Goal: Task Accomplishment & Management: Manage account settings

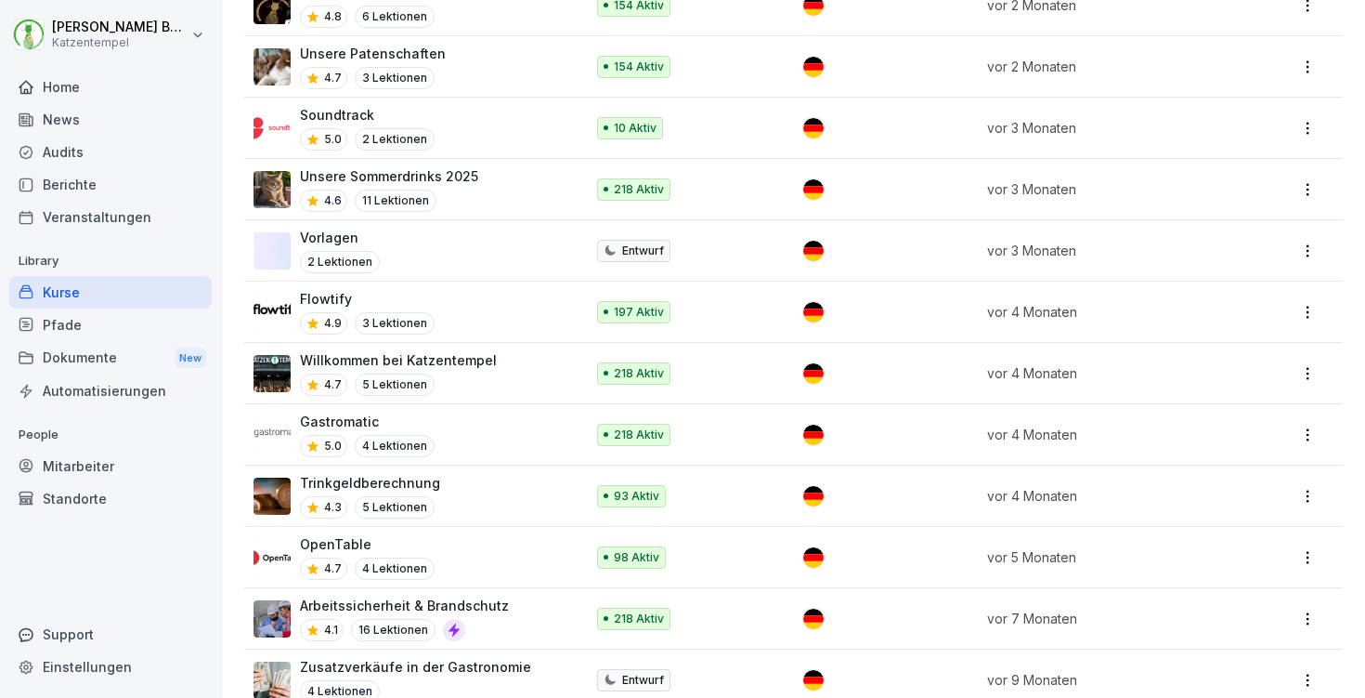
scroll to position [2402, 0]
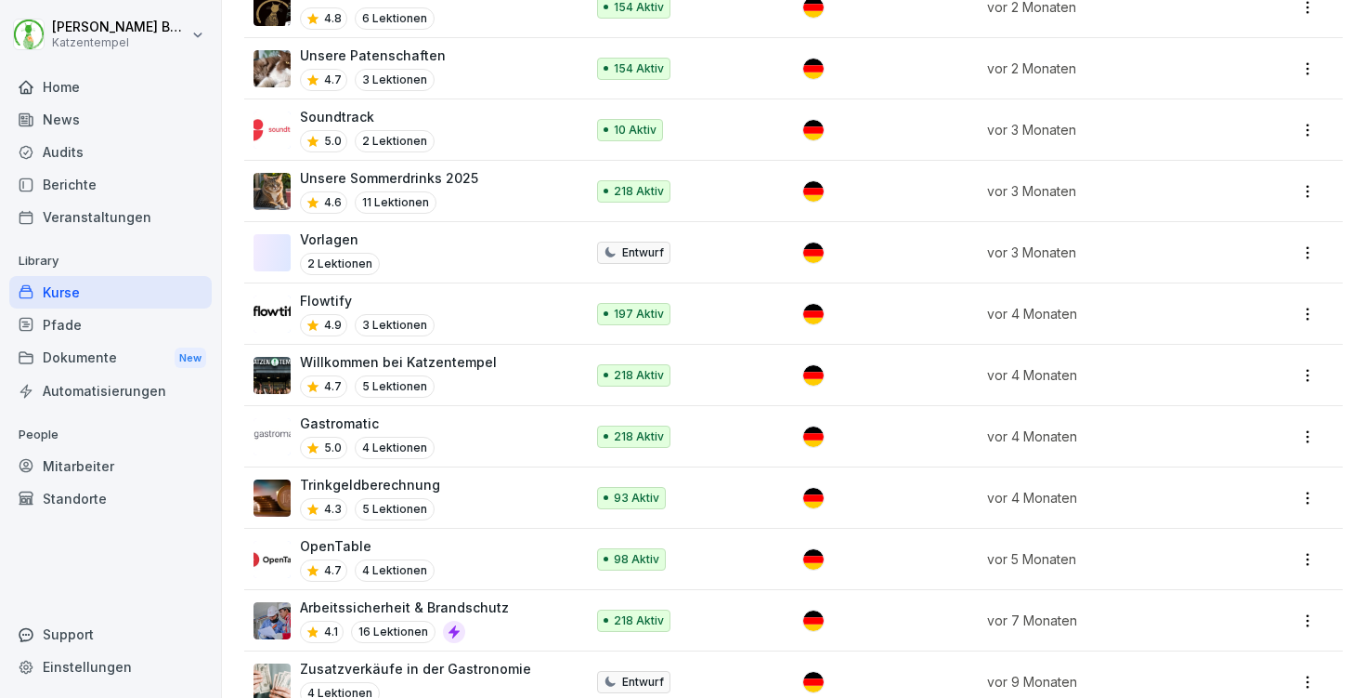
click at [94, 334] on div "Pfade" at bounding box center [110, 324] width 202 height 33
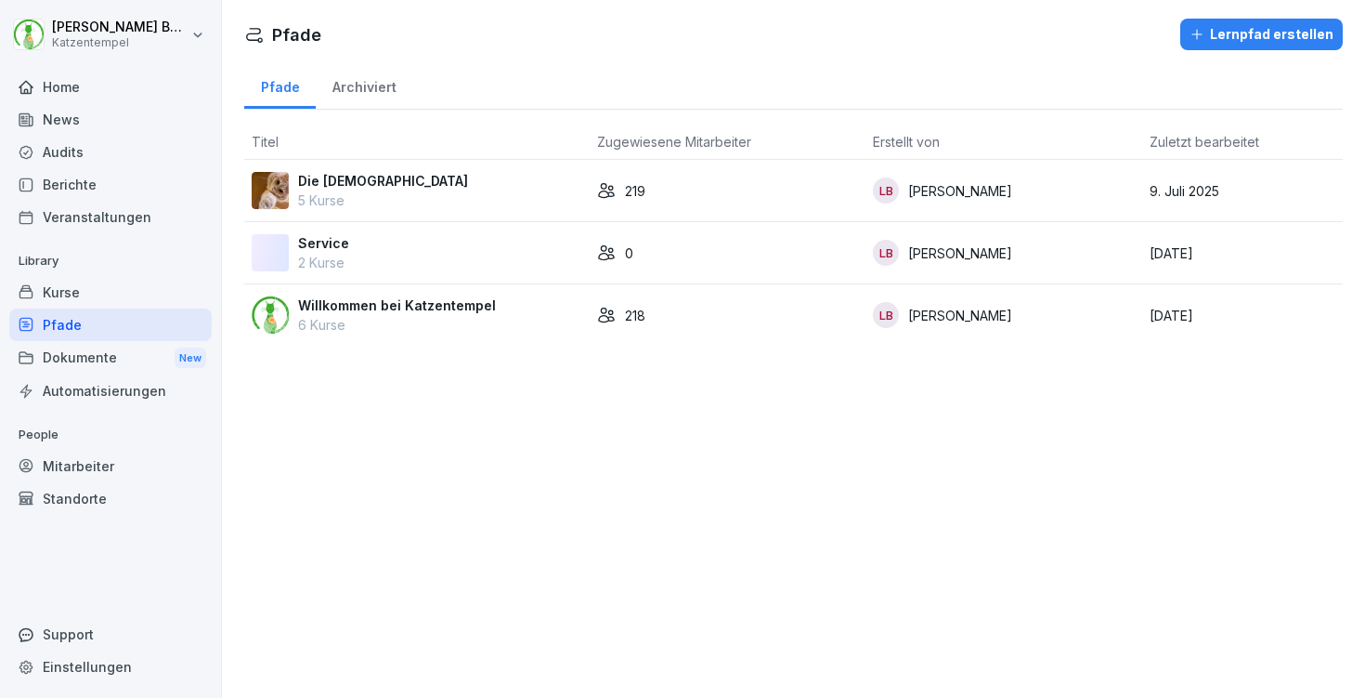
click at [429, 304] on p "Willkommen bei Katzentempel" at bounding box center [397, 305] width 198 height 20
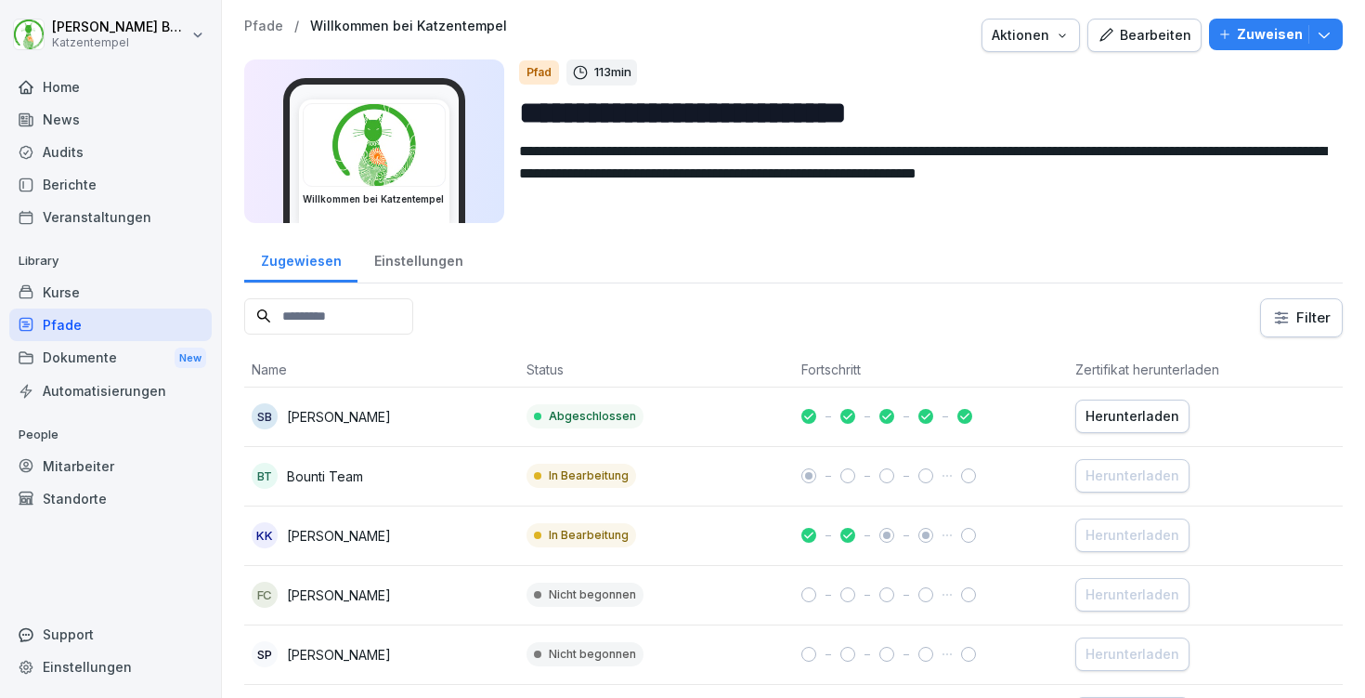
click at [412, 252] on div "Einstellungen" at bounding box center [419, 258] width 122 height 47
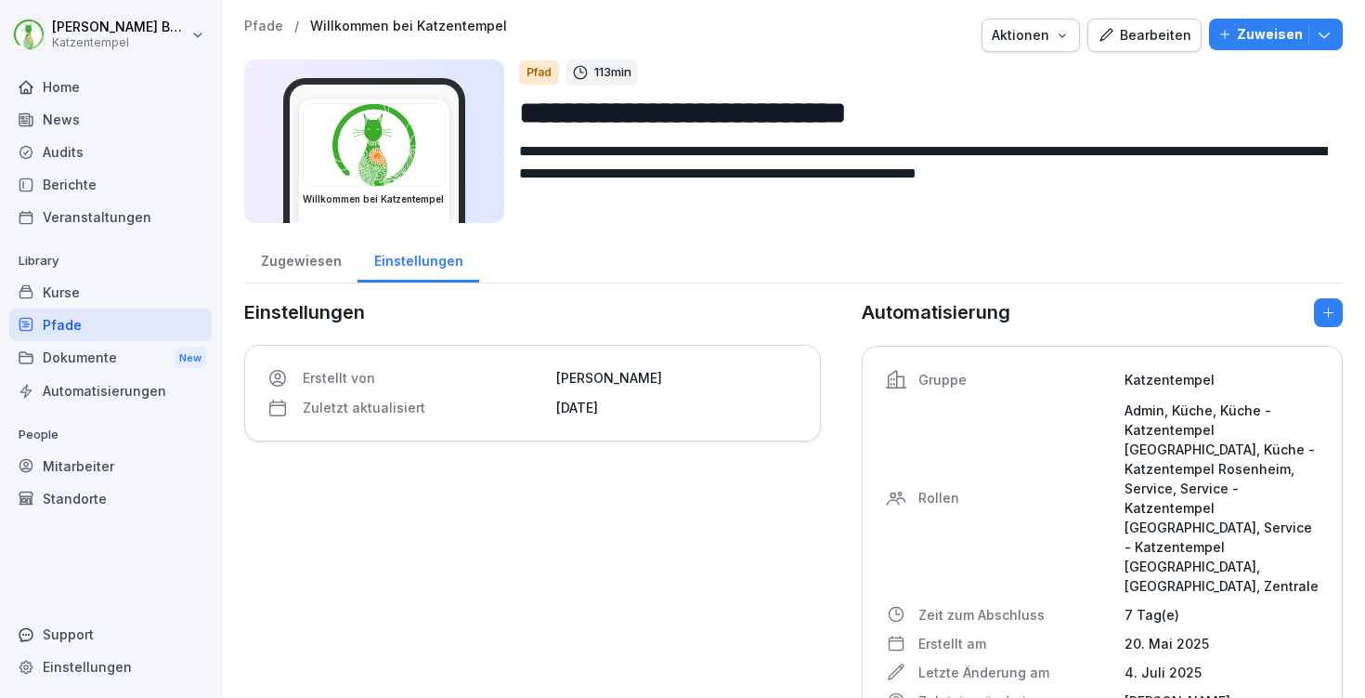
click at [246, 255] on div "Zugewiesen" at bounding box center [300, 258] width 113 height 47
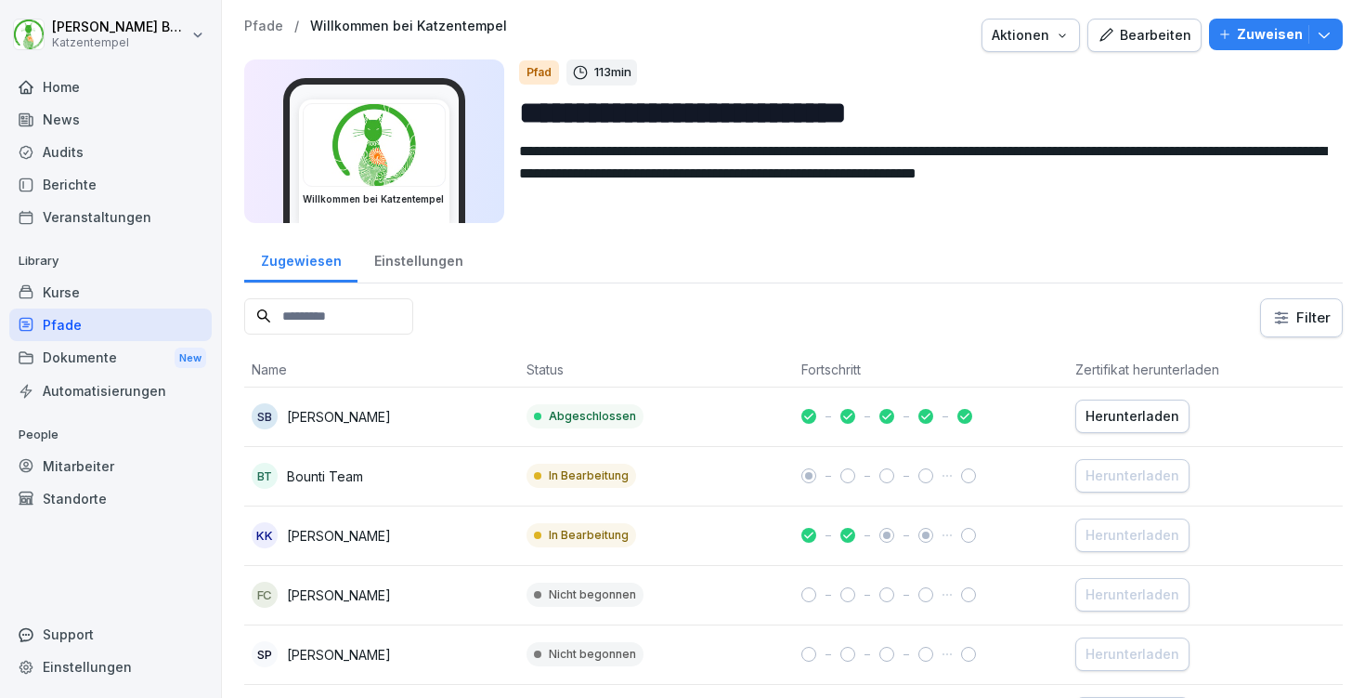
click at [392, 316] on input at bounding box center [328, 316] width 169 height 36
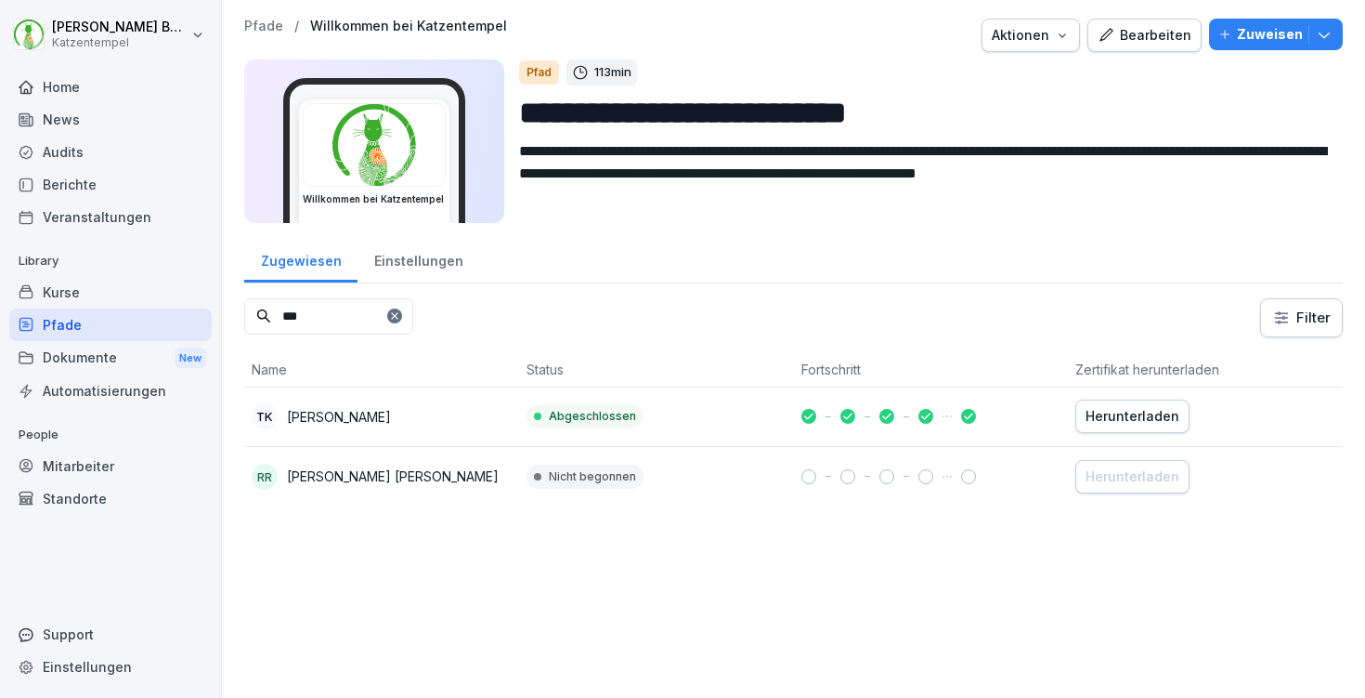
type input "***"
click at [780, 476] on td "Nicht begonnen" at bounding box center [656, 476] width 275 height 59
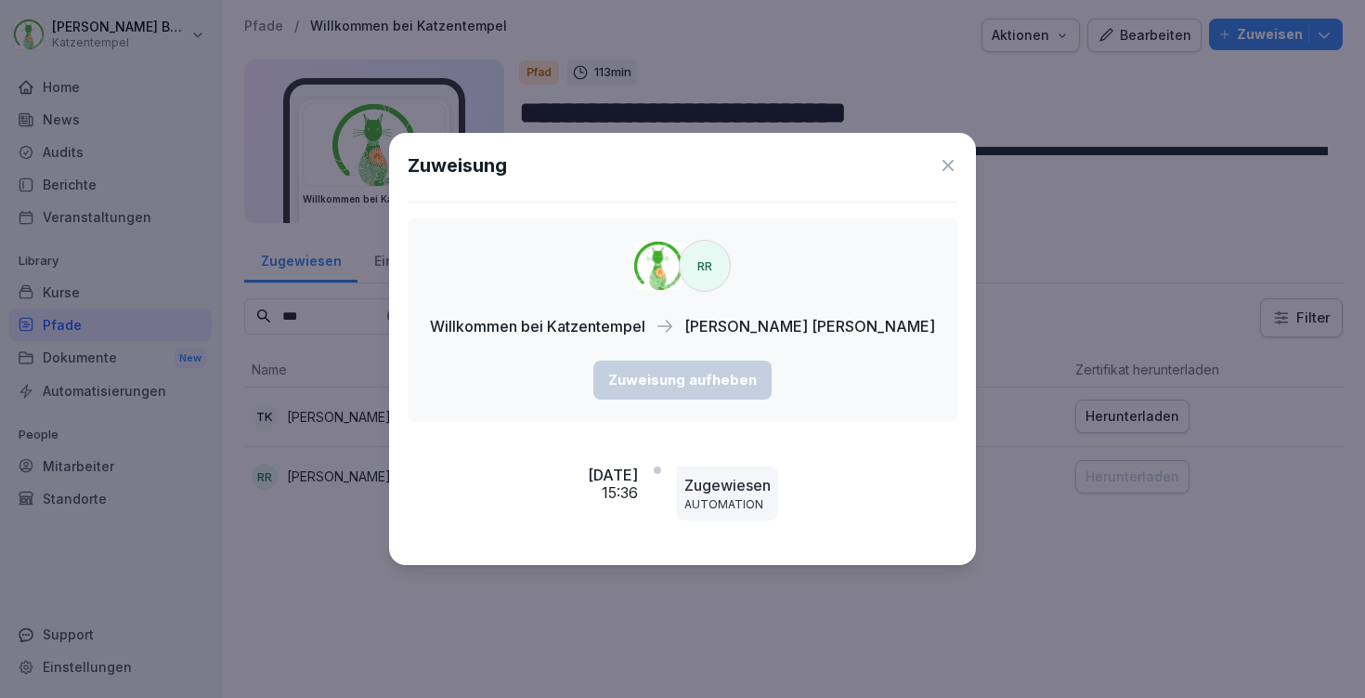
click at [939, 164] on icon at bounding box center [948, 165] width 19 height 19
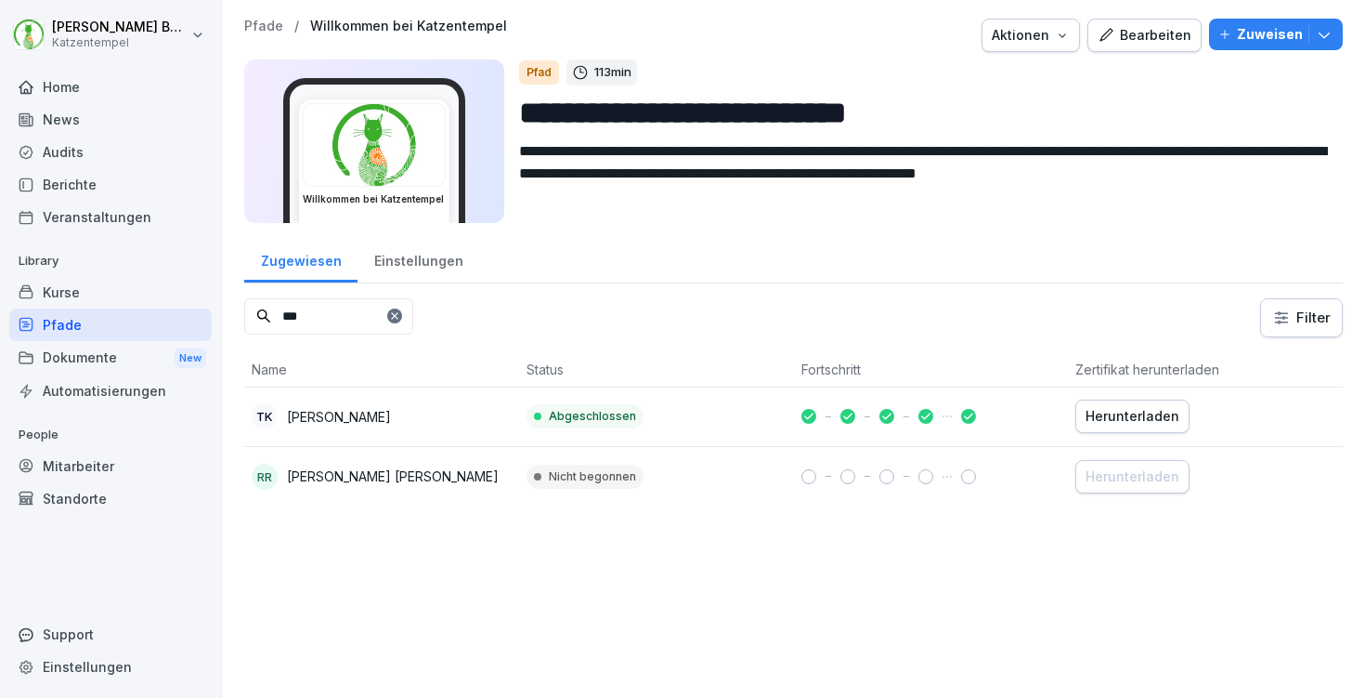
click at [265, 25] on p "Pfade" at bounding box center [263, 27] width 39 height 16
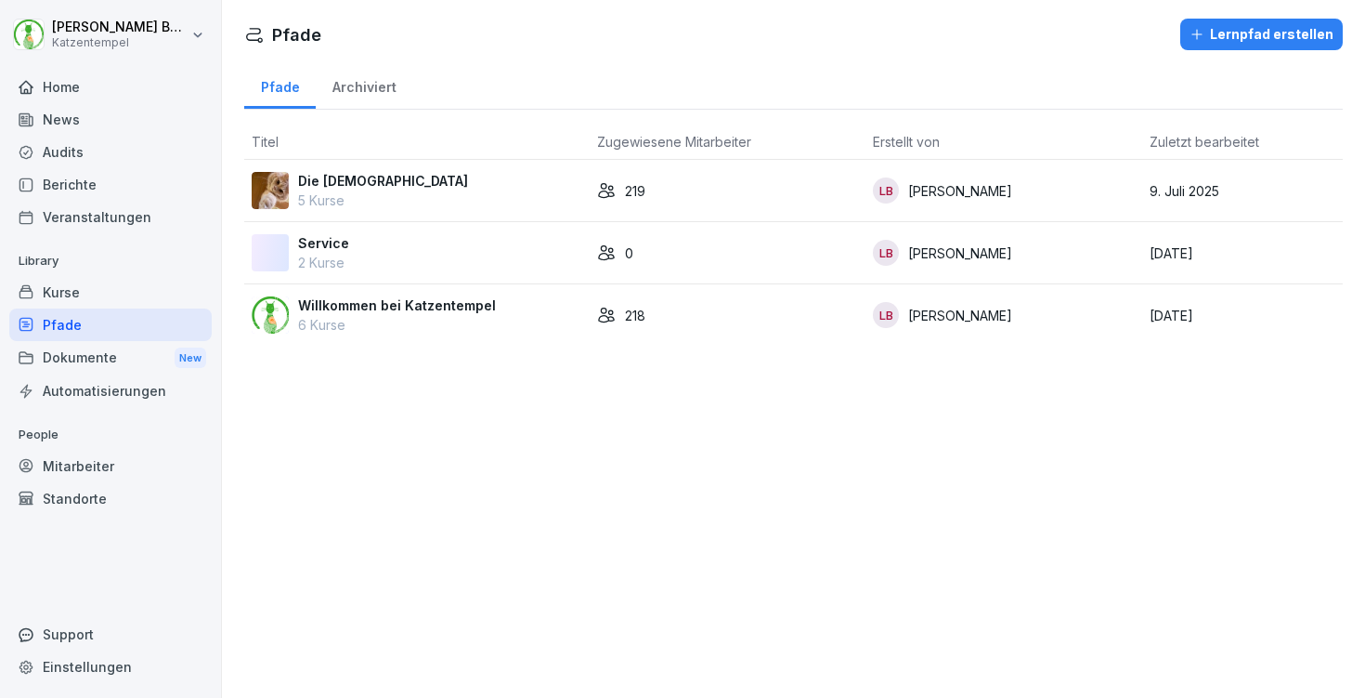
click at [92, 304] on div "Kurse" at bounding box center [110, 292] width 202 height 33
click at [435, 309] on p "Willkommen bei Katzentempel" at bounding box center [397, 305] width 198 height 20
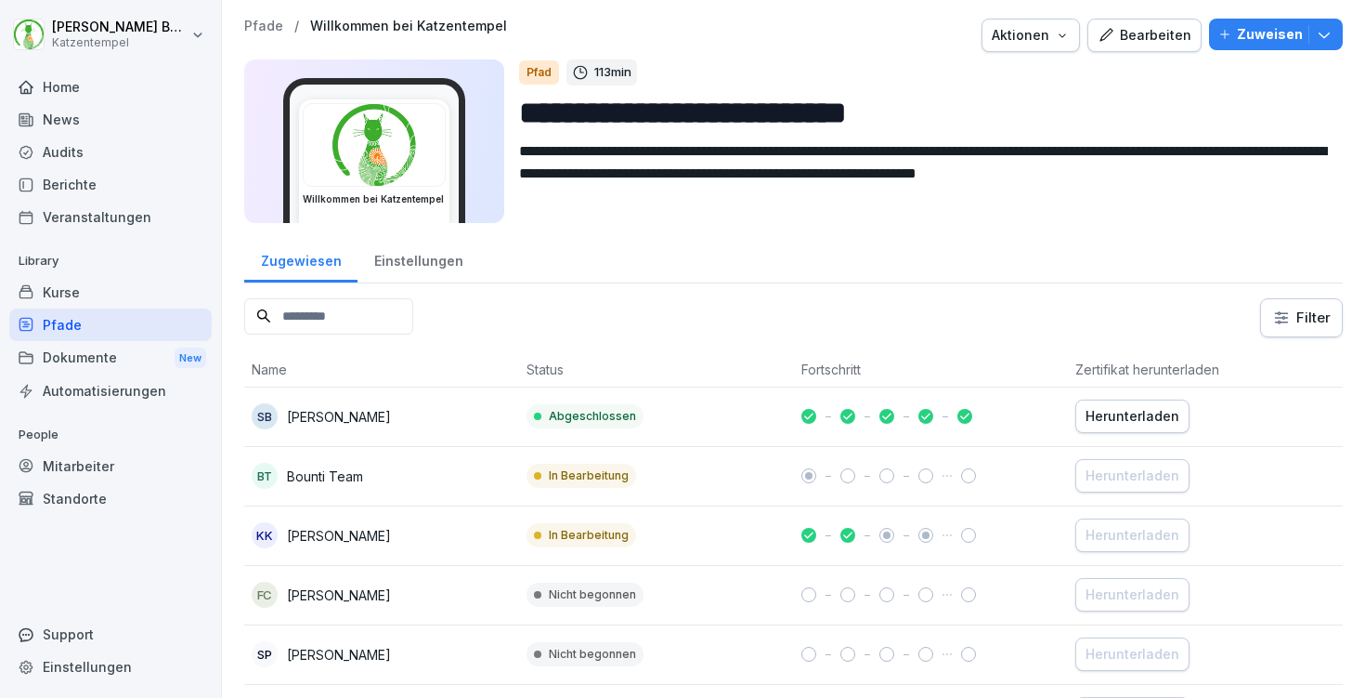
click at [397, 312] on input at bounding box center [328, 316] width 169 height 36
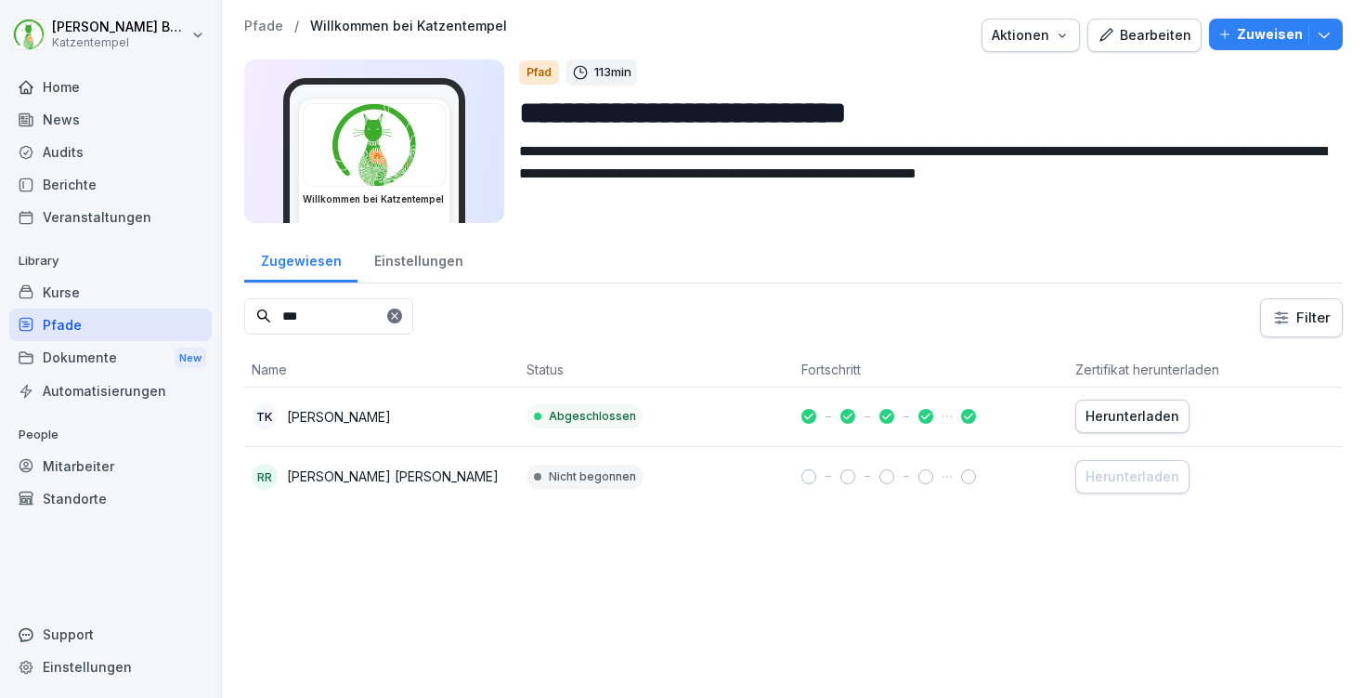
type input "***"
click at [1062, 29] on div "Aktionen" at bounding box center [1031, 35] width 78 height 20
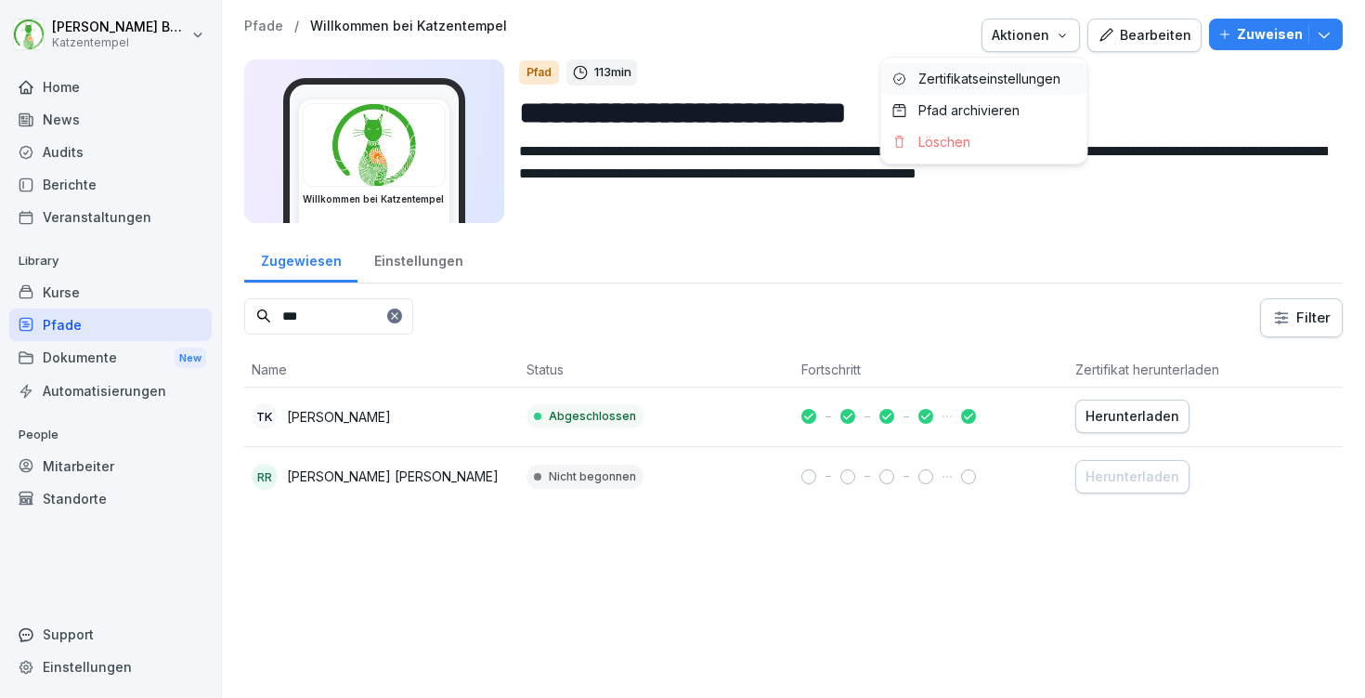
click at [1036, 78] on p "Zertifikatseinstellungen" at bounding box center [990, 79] width 142 height 17
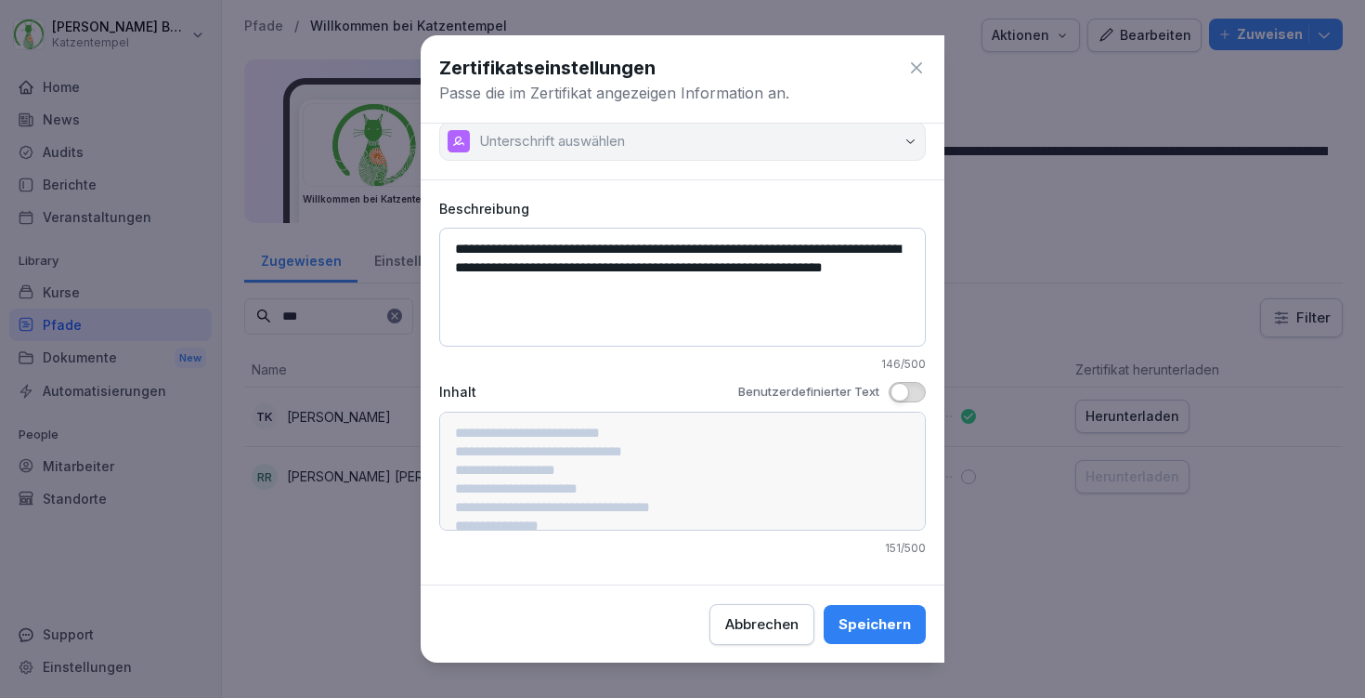
scroll to position [135, 0]
click at [824, 365] on div "**********" at bounding box center [683, 381] width 524 height 385
click at [916, 70] on icon at bounding box center [916, 68] width 19 height 19
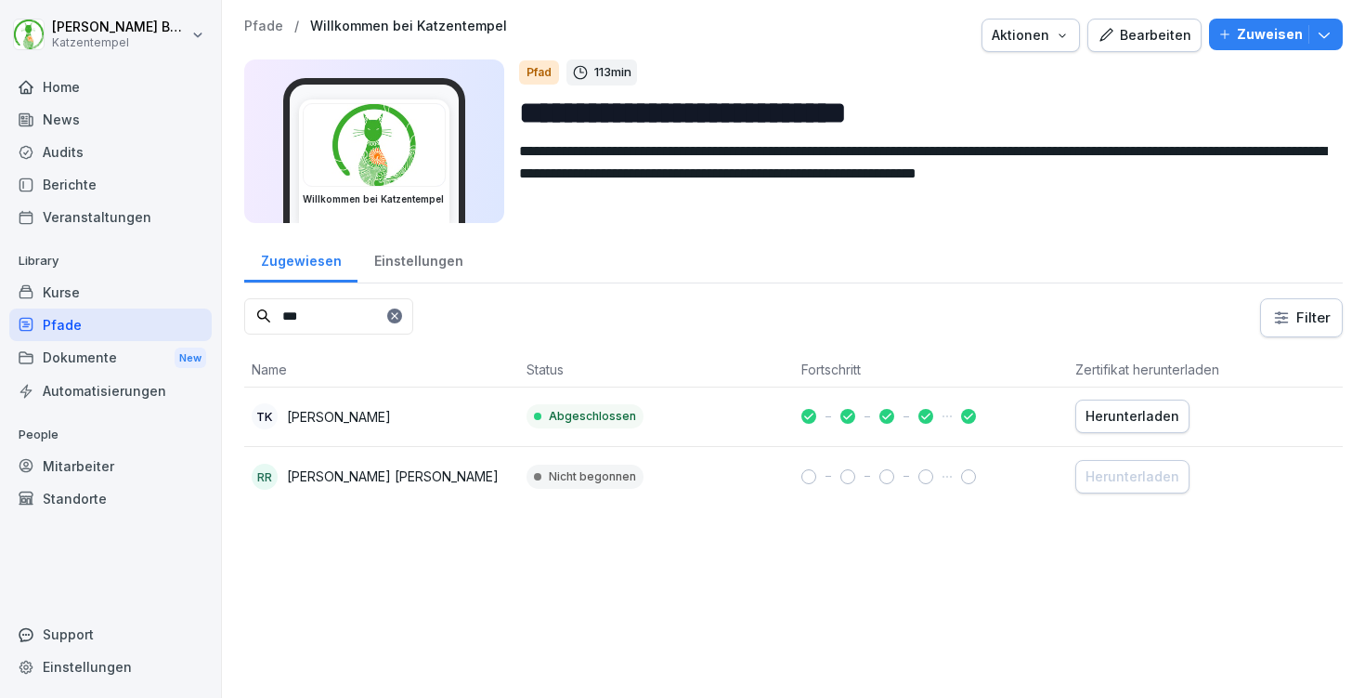
click at [343, 308] on input "***" at bounding box center [328, 316] width 169 height 36
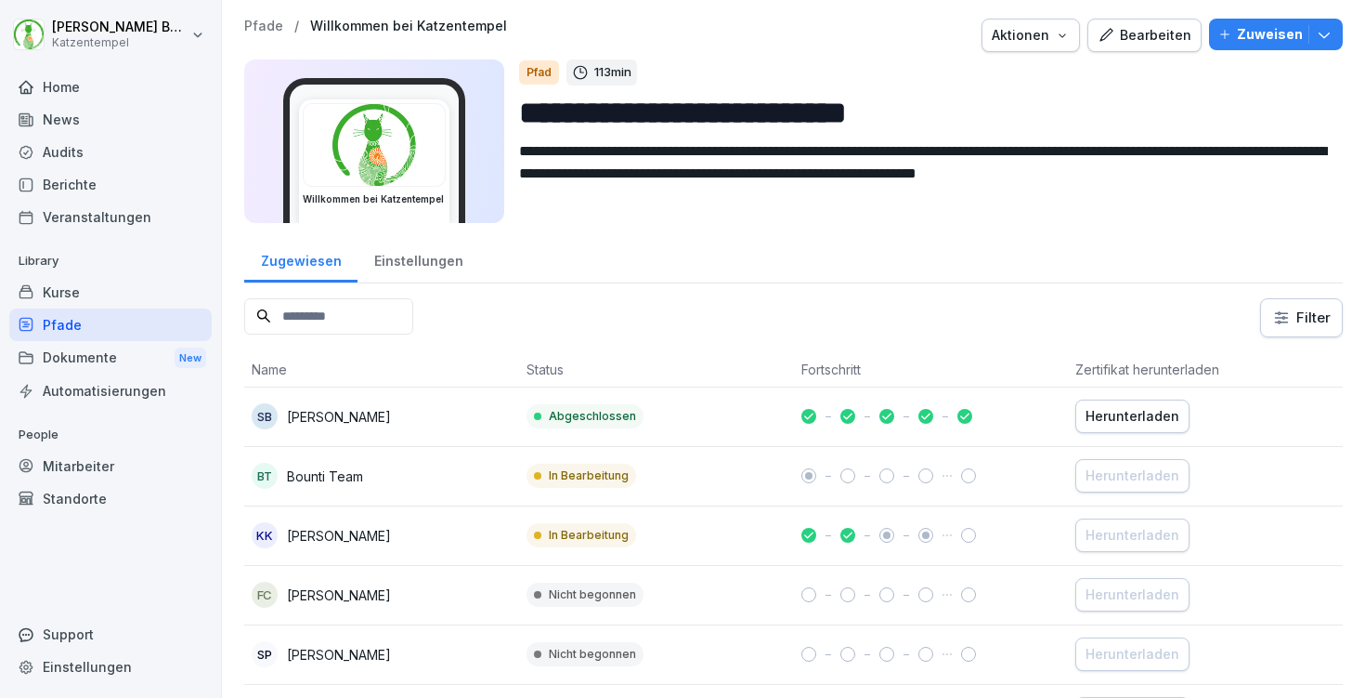
scroll to position [0, 0]
click at [1048, 29] on div "Aktionen" at bounding box center [1031, 35] width 78 height 20
click at [1186, 31] on div "Bearbeiten" at bounding box center [1145, 35] width 94 height 20
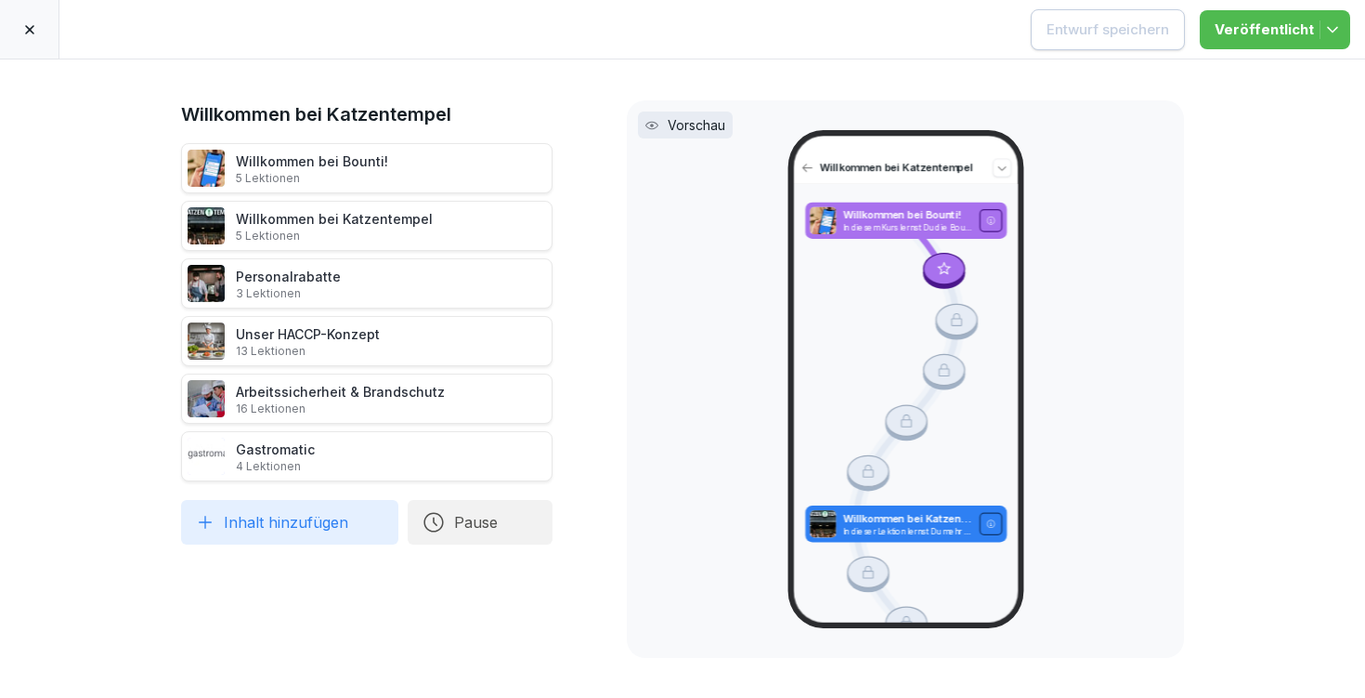
click at [24, 22] on icon at bounding box center [29, 29] width 15 height 15
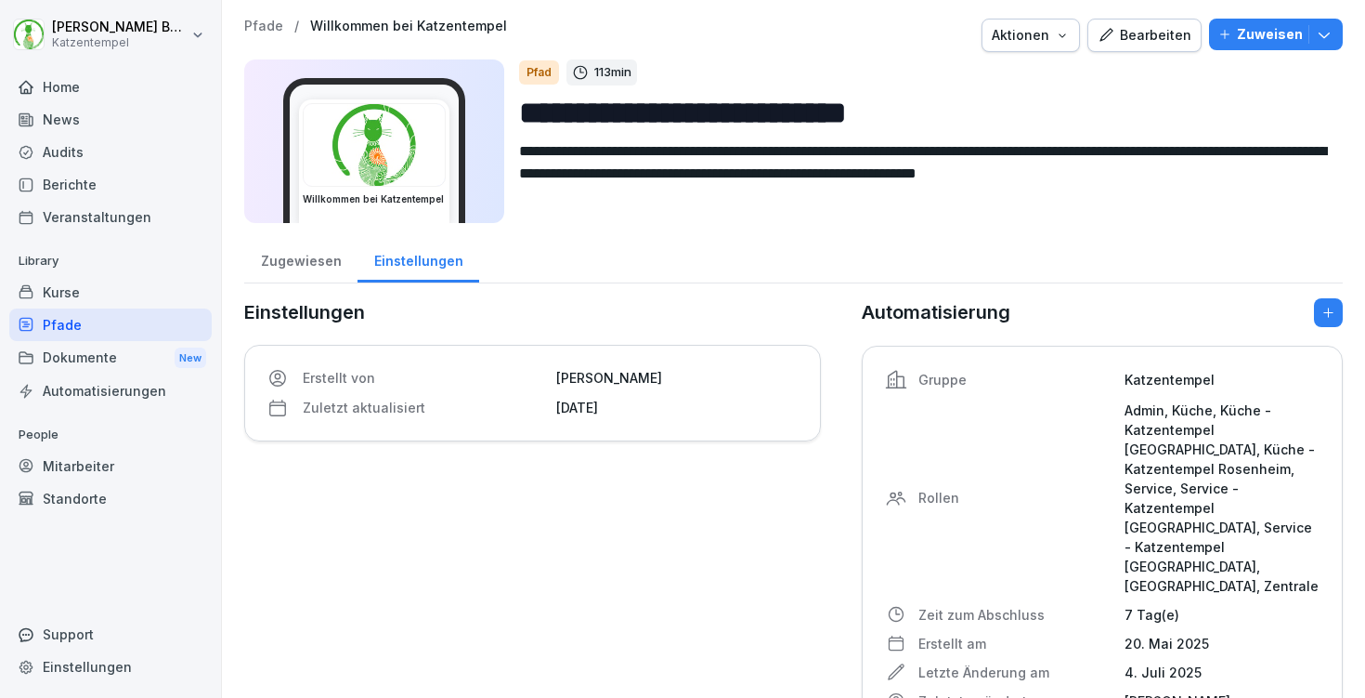
click at [264, 19] on p "Pfade" at bounding box center [263, 27] width 39 height 16
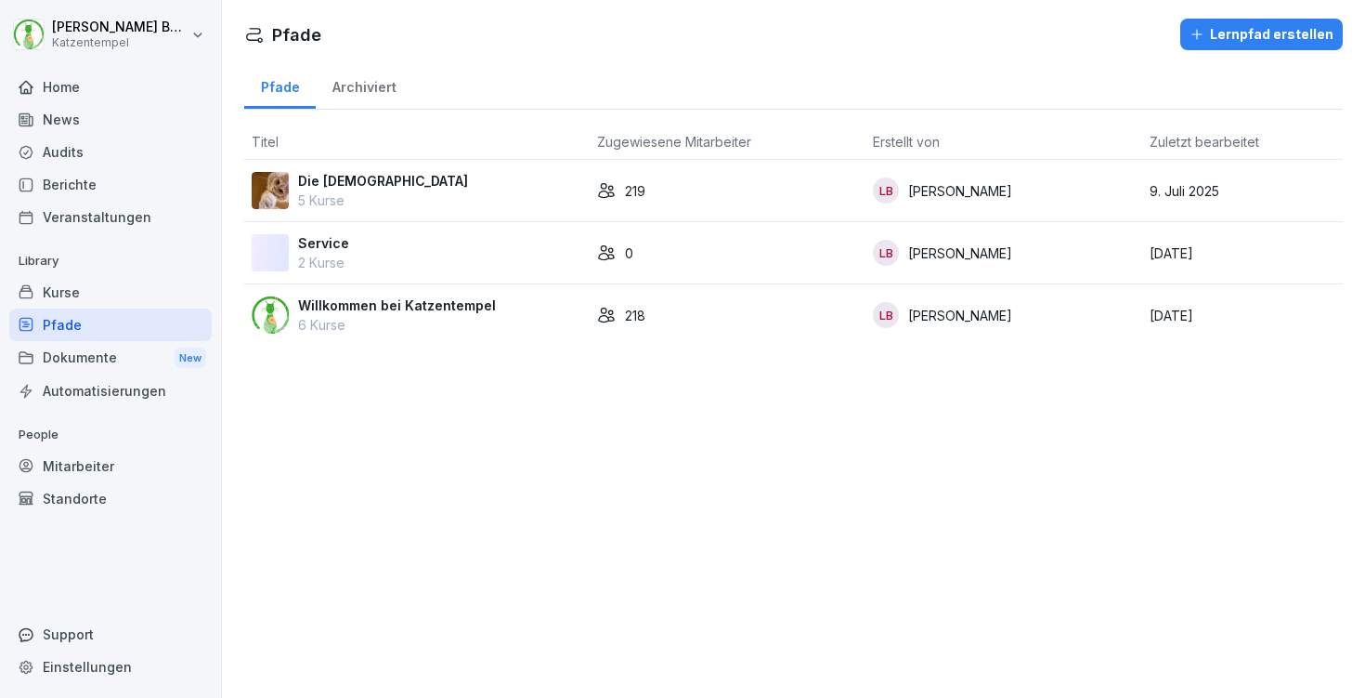
click at [464, 337] on td "Willkommen bei Katzentempel 6 Kurse" at bounding box center [417, 314] width 346 height 61
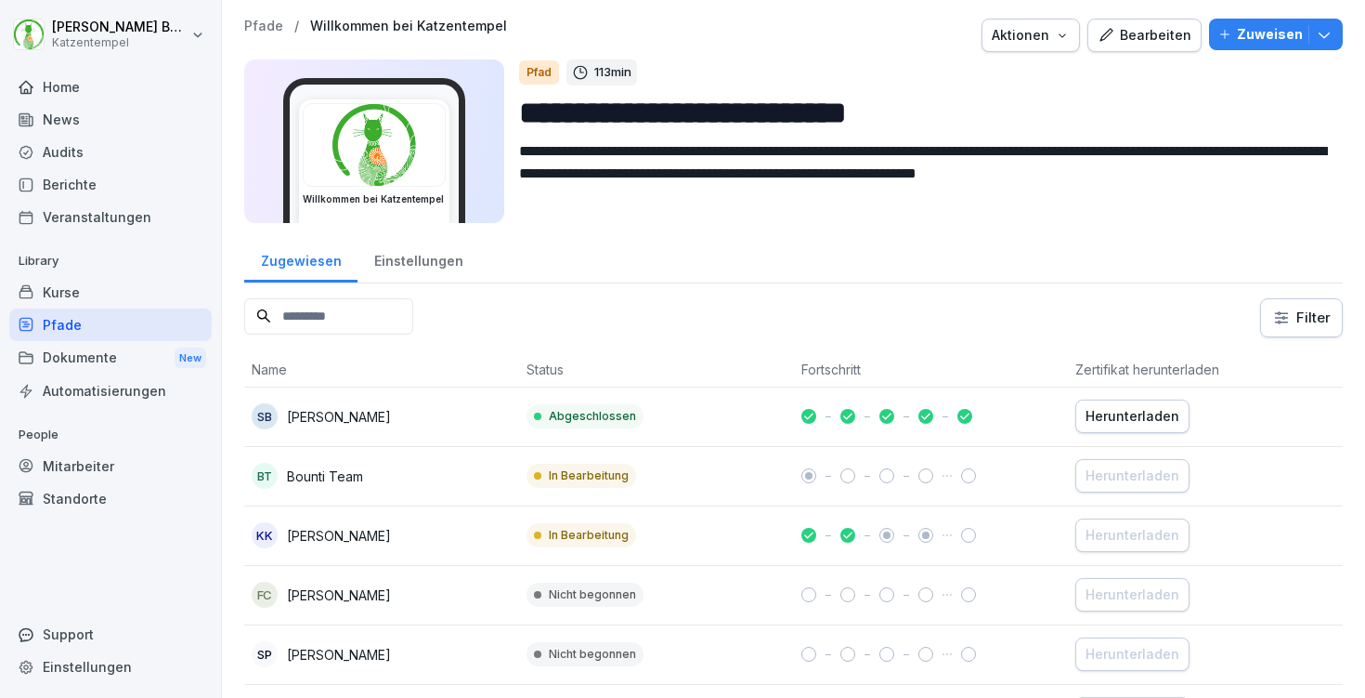
click at [1136, 30] on div "Bearbeiten" at bounding box center [1145, 35] width 94 height 20
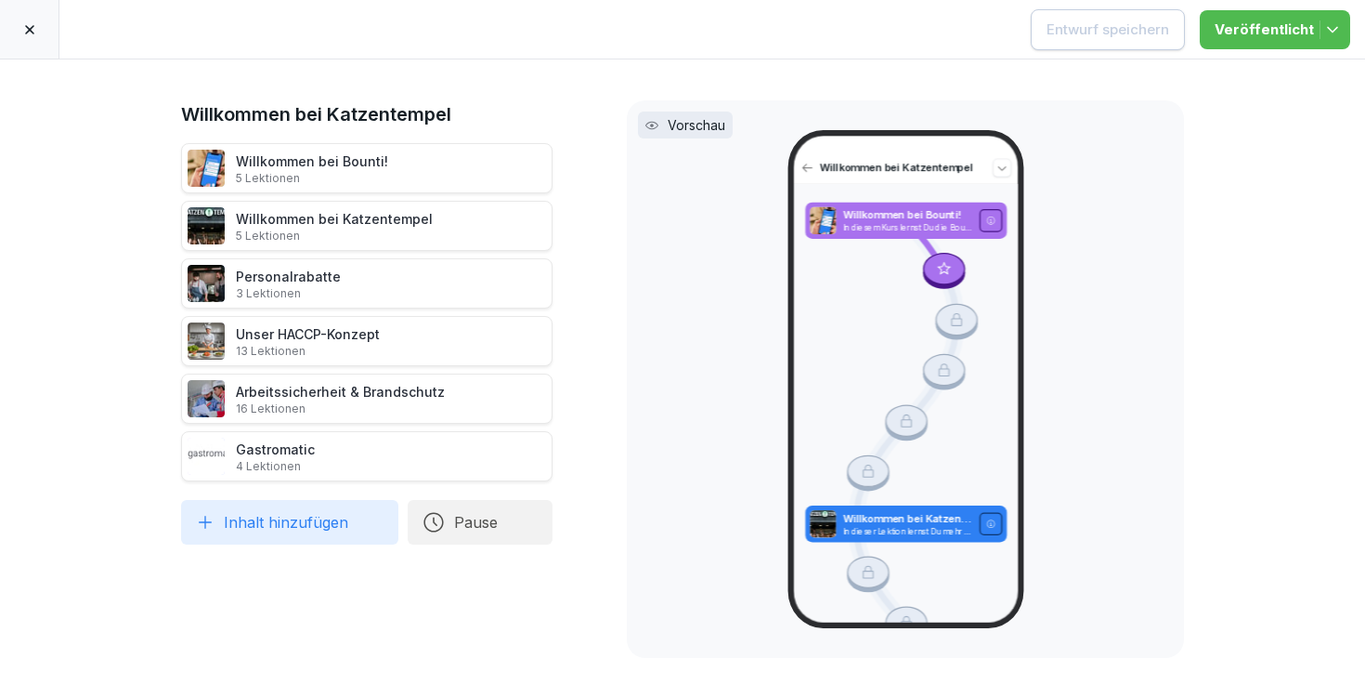
click at [35, 25] on icon at bounding box center [29, 29] width 15 height 15
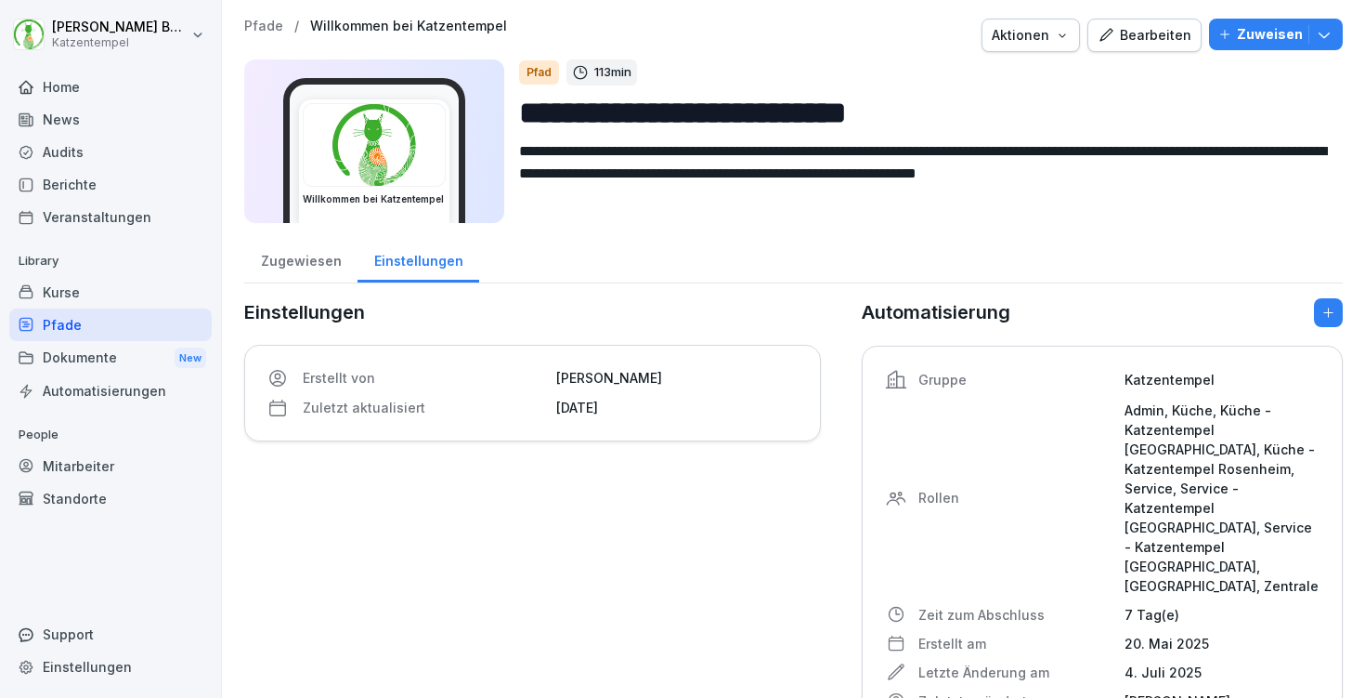
click at [263, 35] on div "Pfade / Willkommen bei Katzentempel Aktionen Bearbeiten Zuweisen" at bounding box center [793, 35] width 1099 height 33
click at [1319, 29] on icon "button" at bounding box center [1324, 34] width 19 height 19
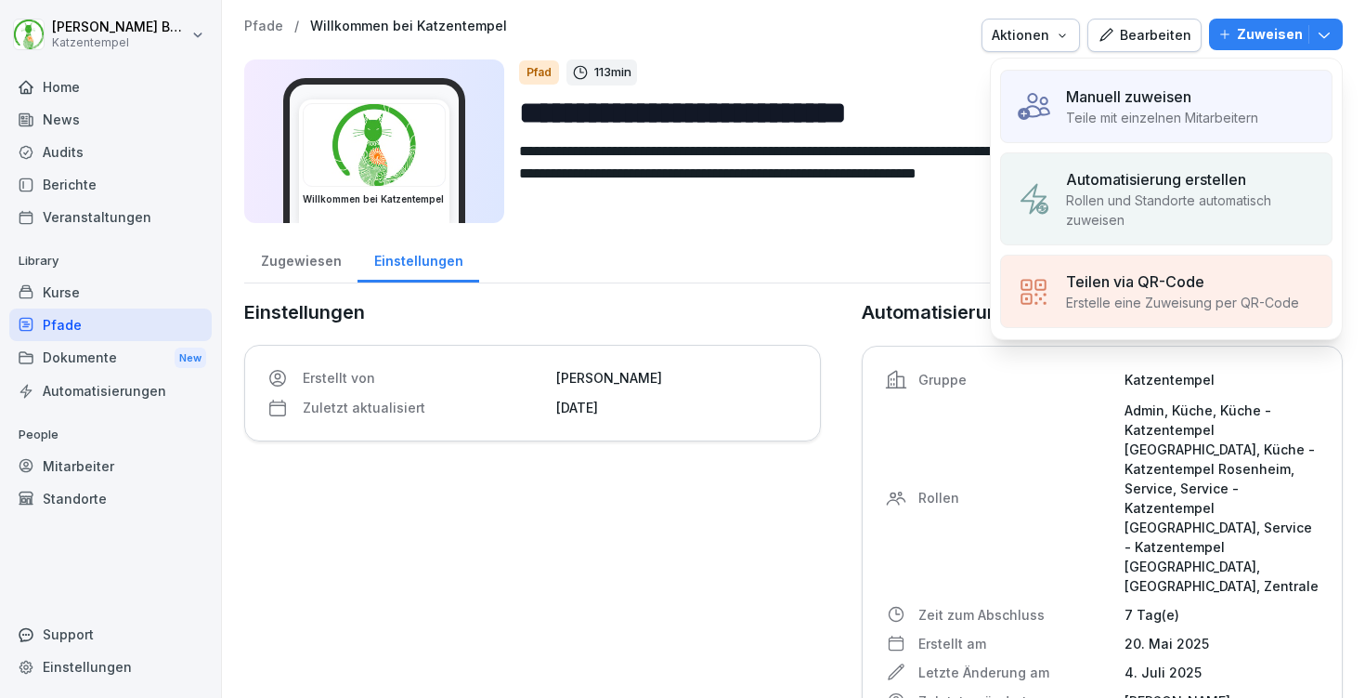
click at [1222, 107] on div "Manuell zuweisen" at bounding box center [1162, 96] width 192 height 22
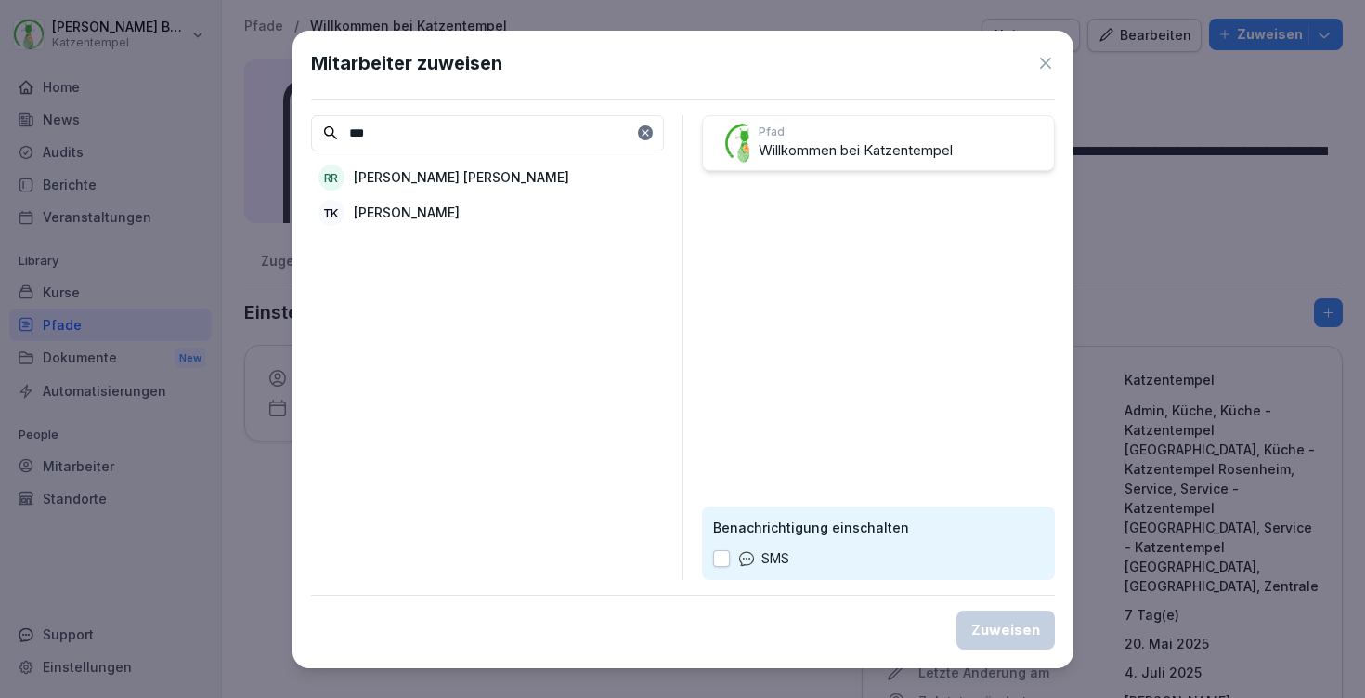
type input "***"
click at [521, 178] on div "RR Rekha Sharma Rawal" at bounding box center [487, 177] width 353 height 33
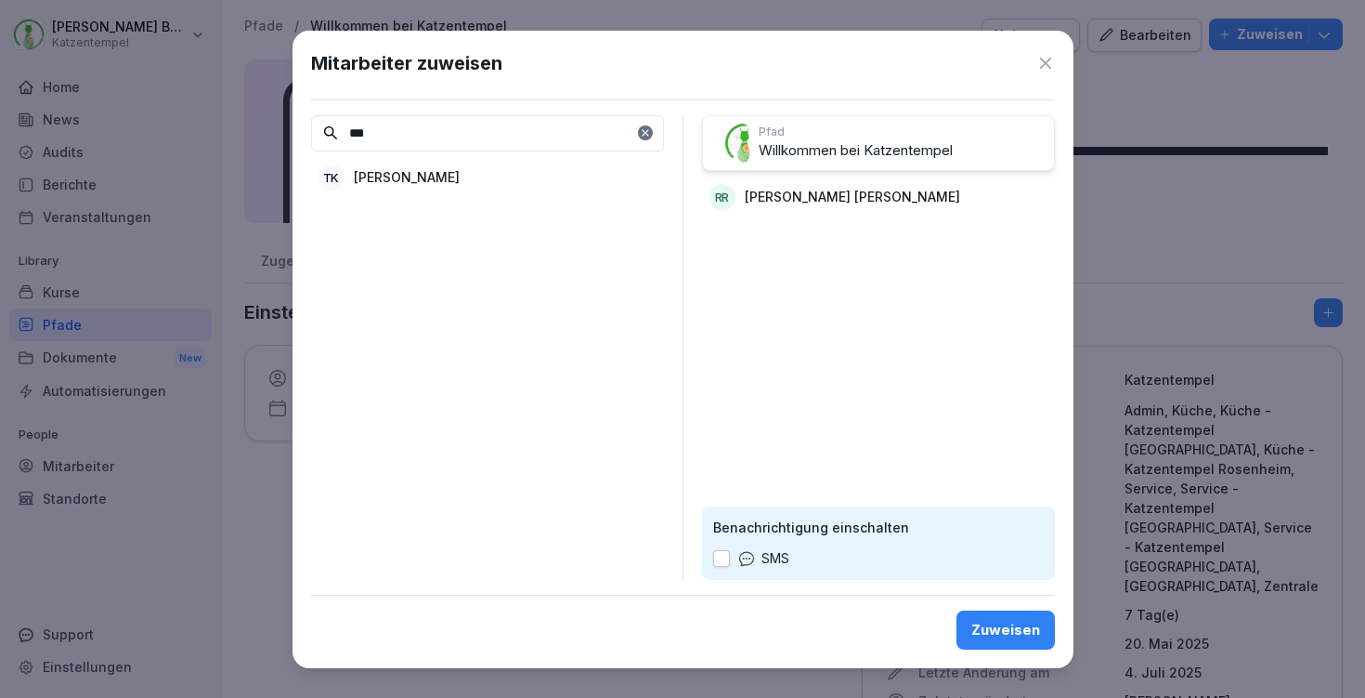
click at [1047, 54] on icon at bounding box center [1046, 63] width 19 height 19
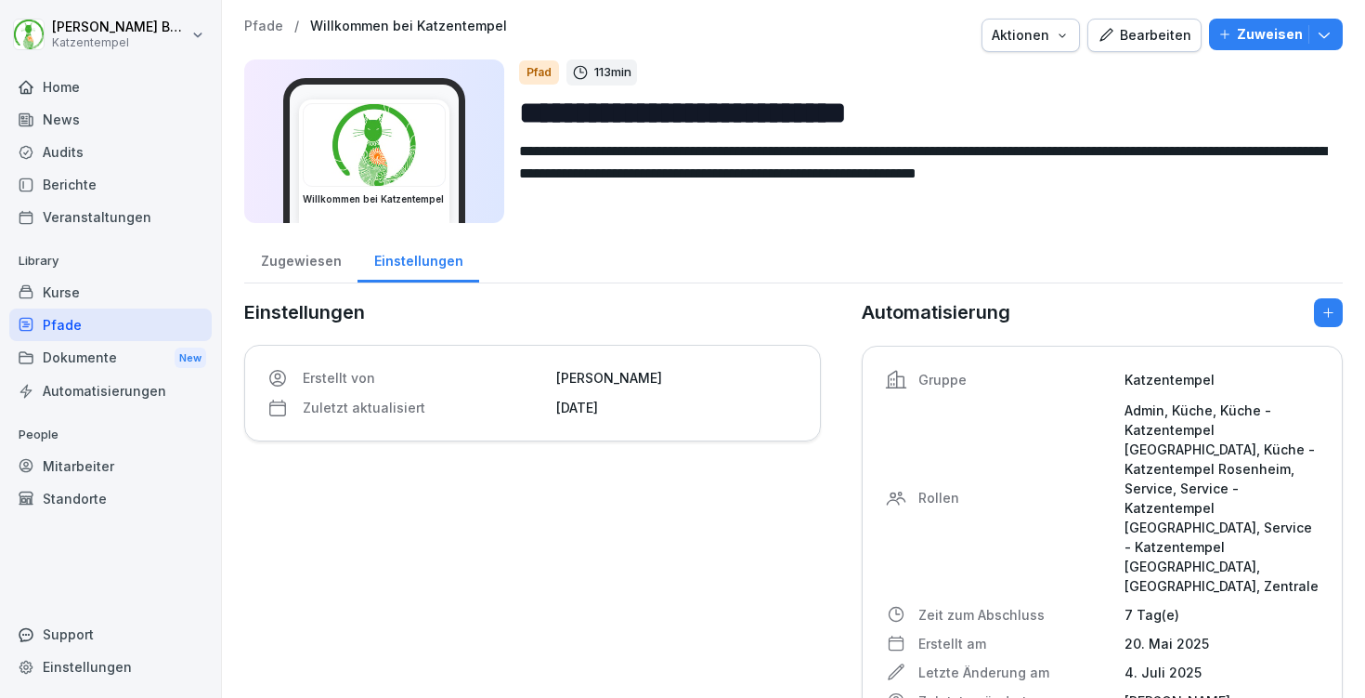
click at [269, 20] on p "Pfade" at bounding box center [263, 27] width 39 height 16
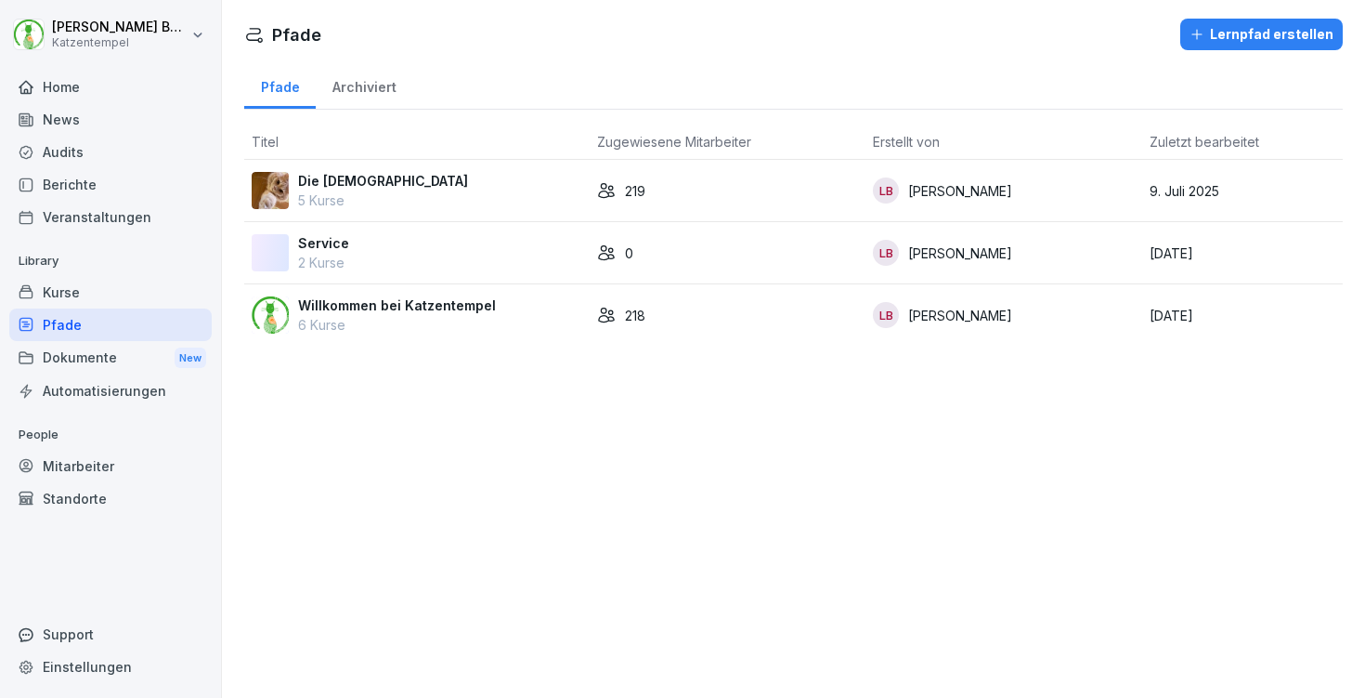
click at [419, 286] on td "Willkommen bei Katzentempel 6 Kurse" at bounding box center [417, 314] width 346 height 61
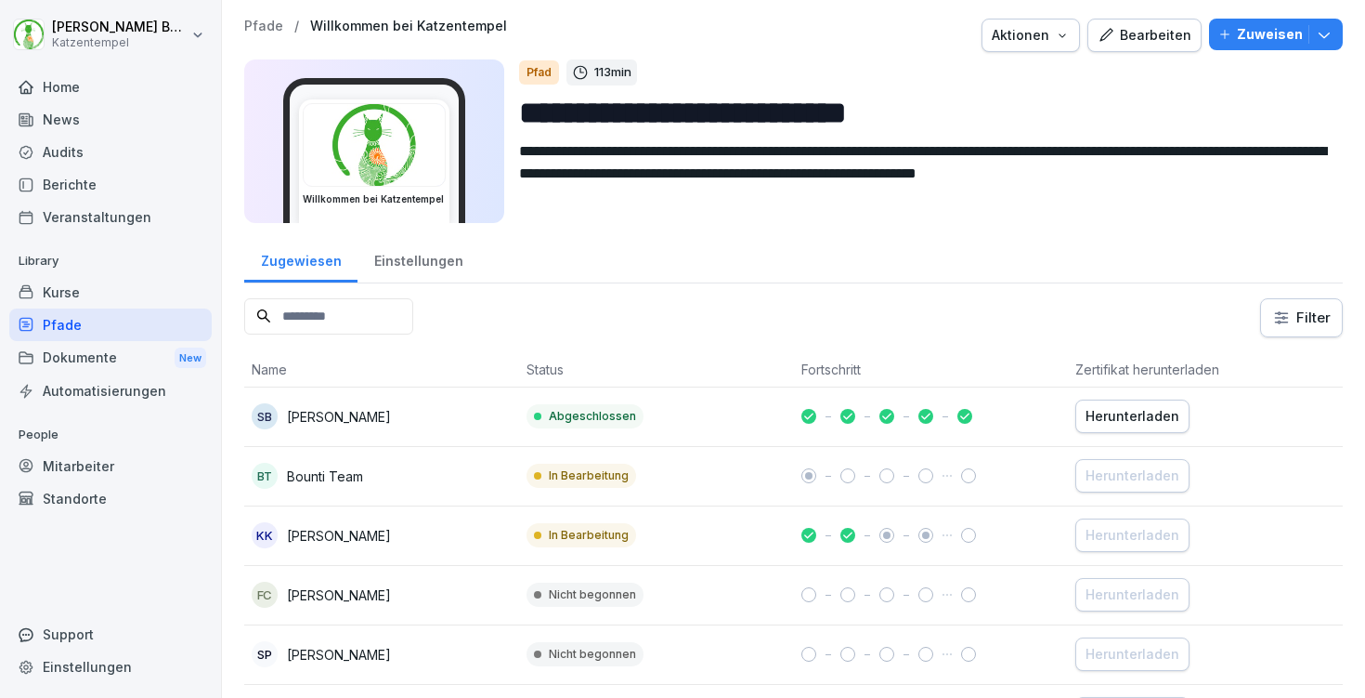
click at [271, 26] on p "Pfade" at bounding box center [263, 27] width 39 height 16
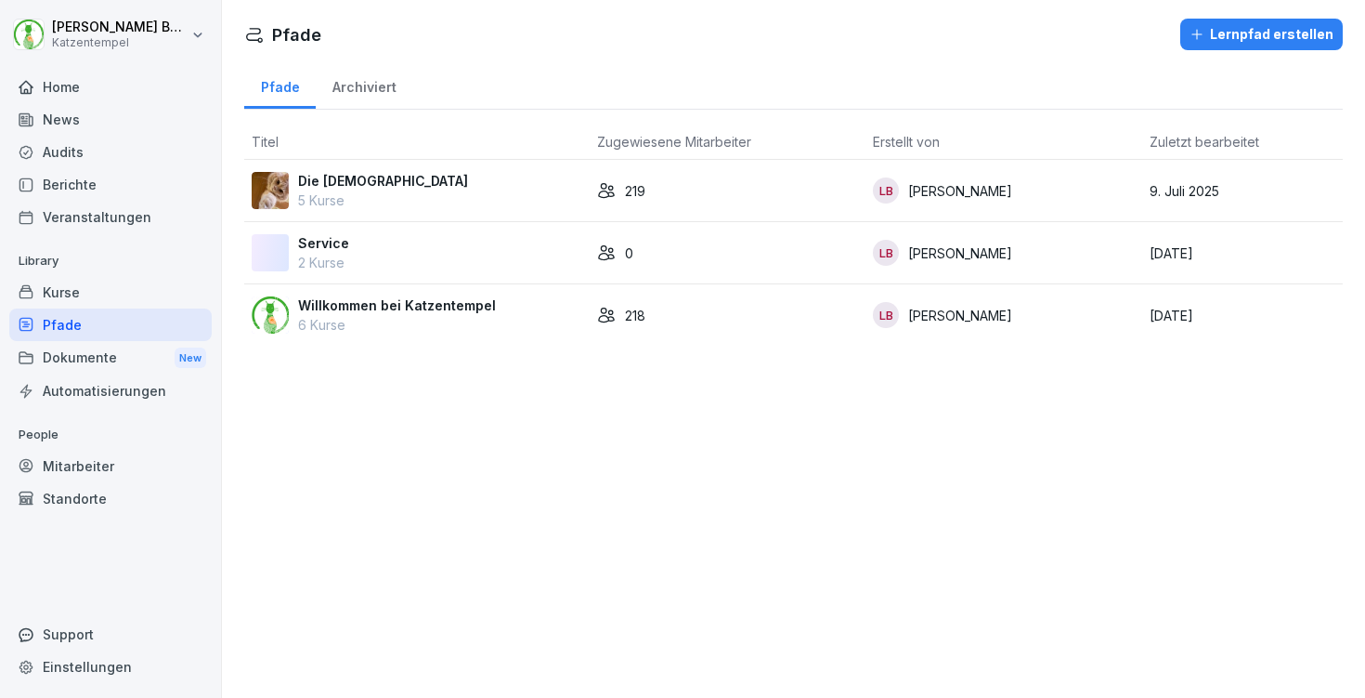
click at [94, 80] on div "Home" at bounding box center [110, 87] width 202 height 33
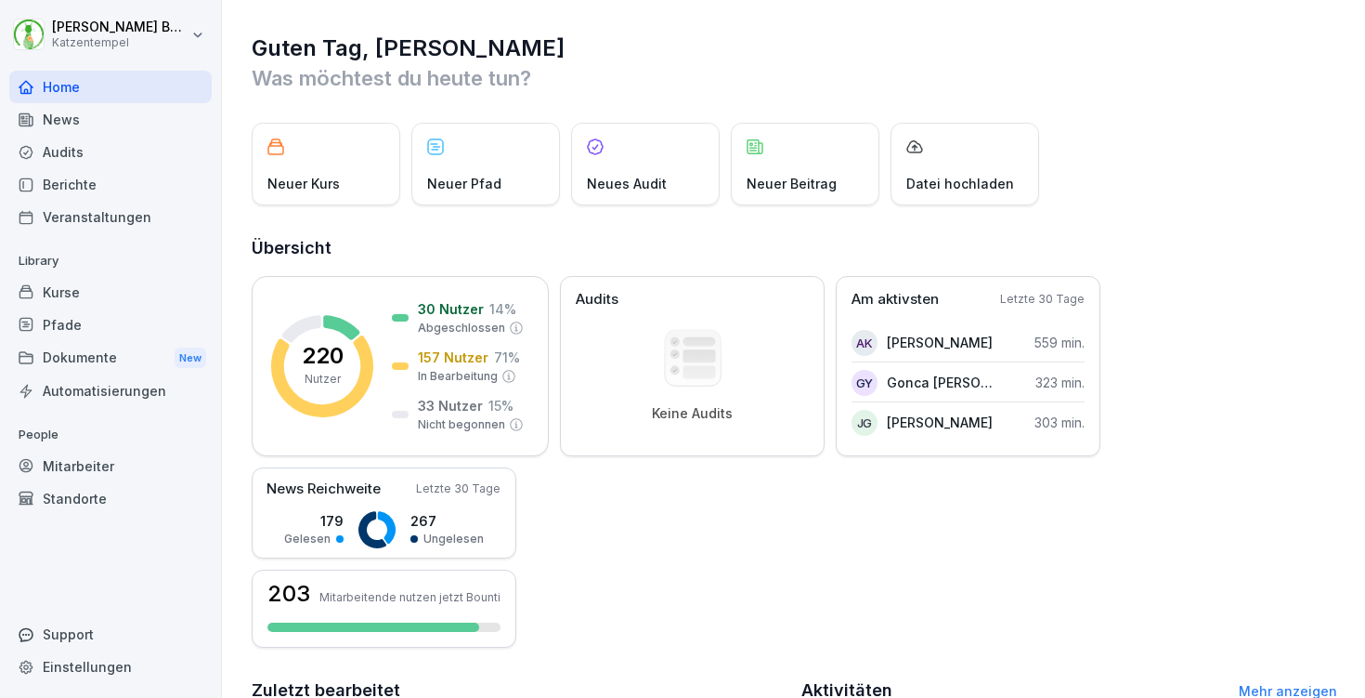
click at [82, 285] on div "Kurse" at bounding box center [110, 292] width 202 height 33
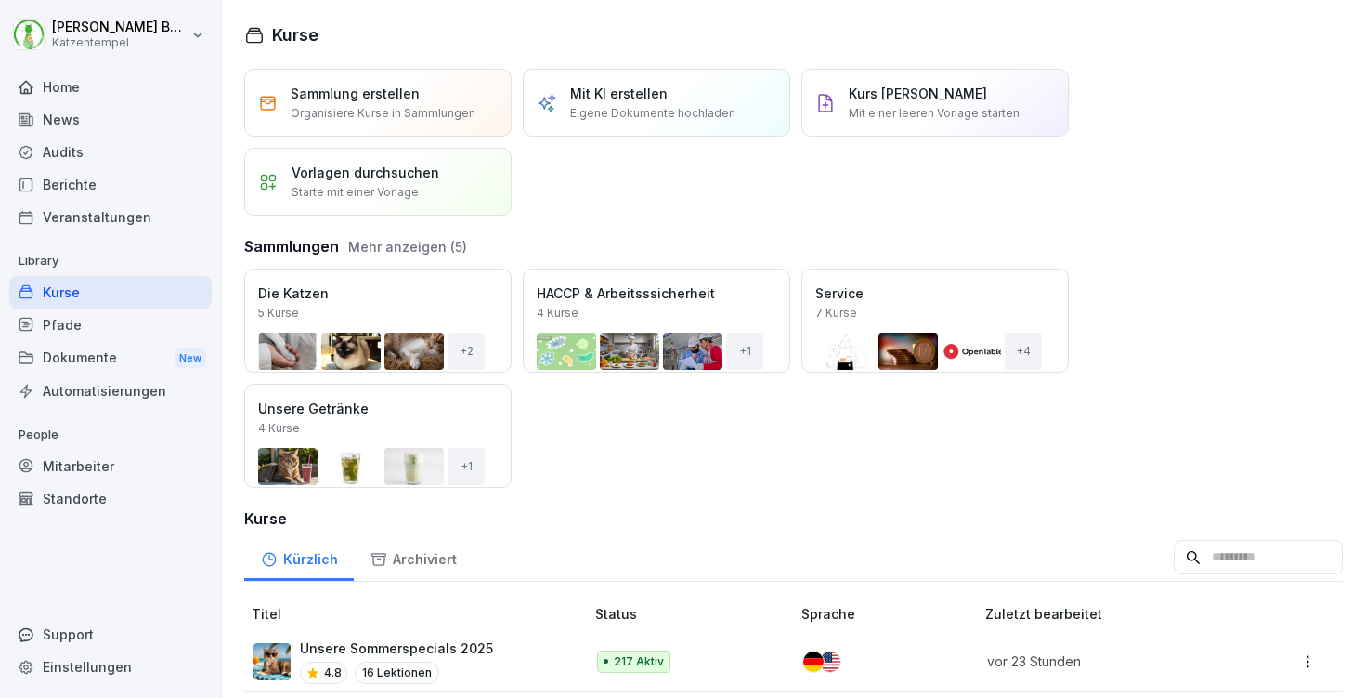
click at [1176, 569] on input at bounding box center [1258, 557] width 169 height 35
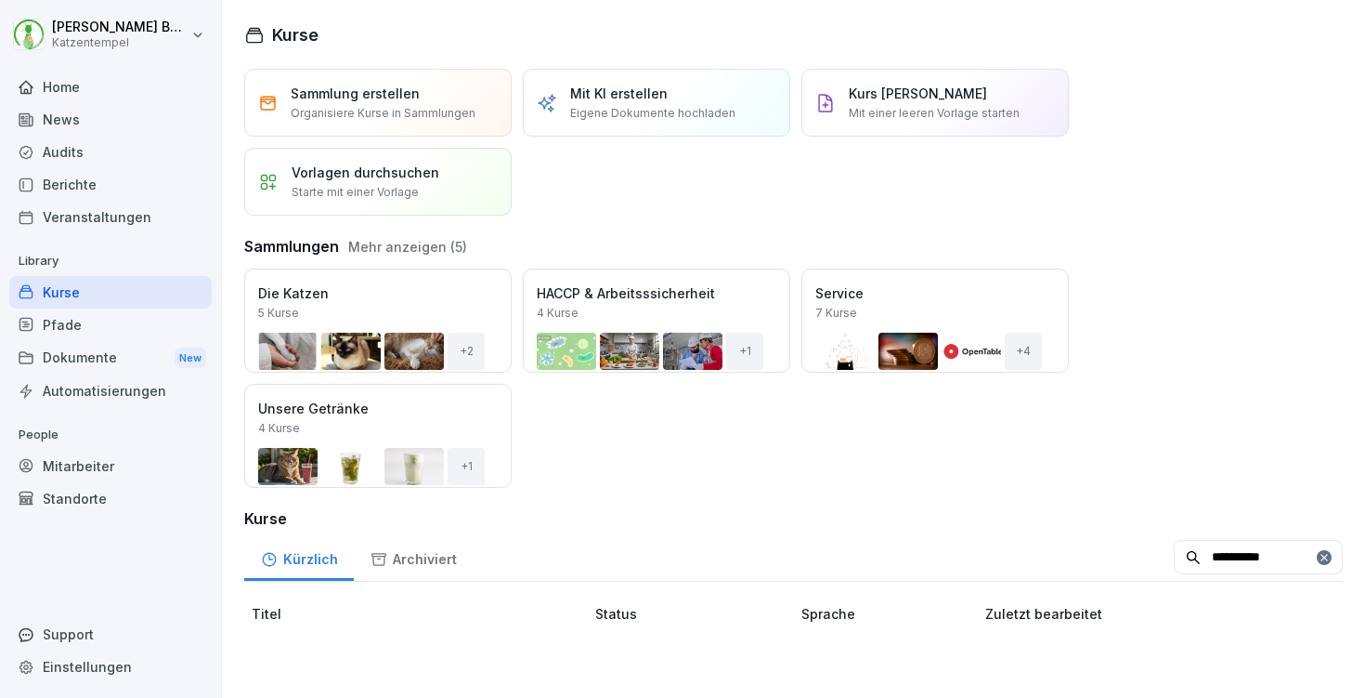
scroll to position [69, 0]
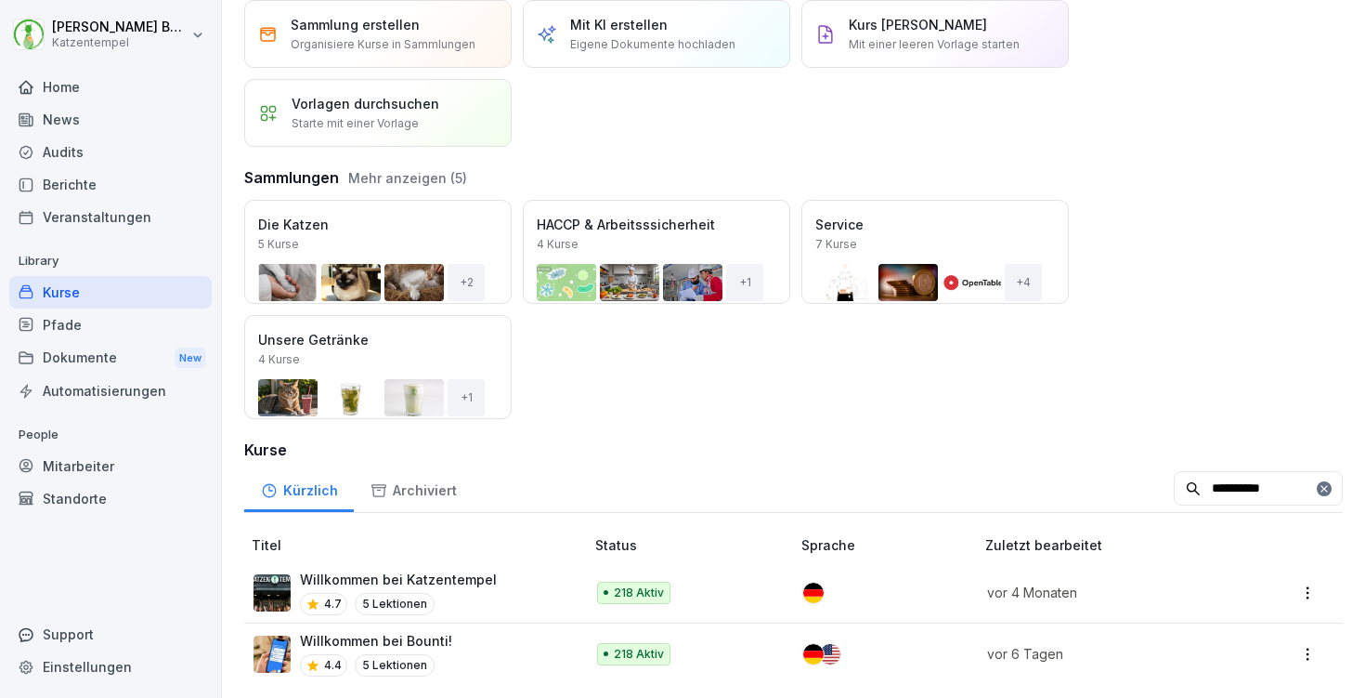
type input "**********"
click at [480, 593] on div "4.7 5 Lektionen" at bounding box center [398, 604] width 197 height 22
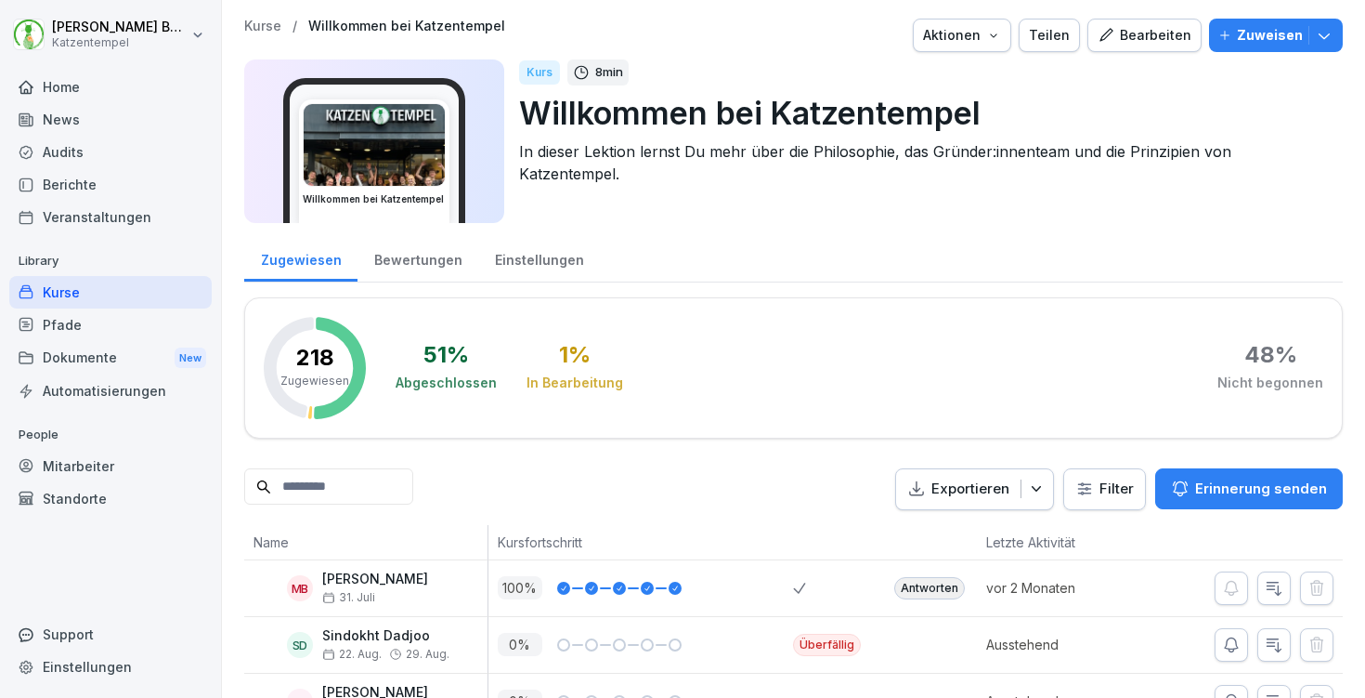
click at [256, 21] on p "Kurse" at bounding box center [262, 27] width 37 height 16
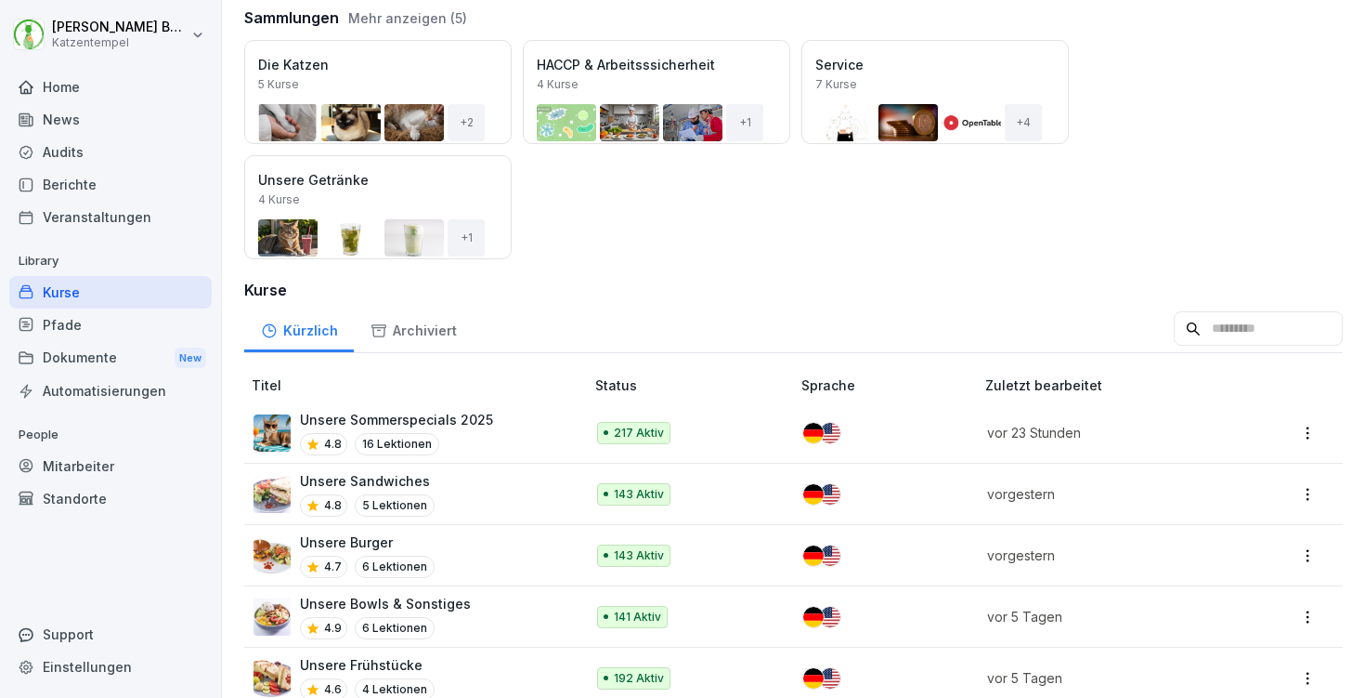
scroll to position [249, 0]
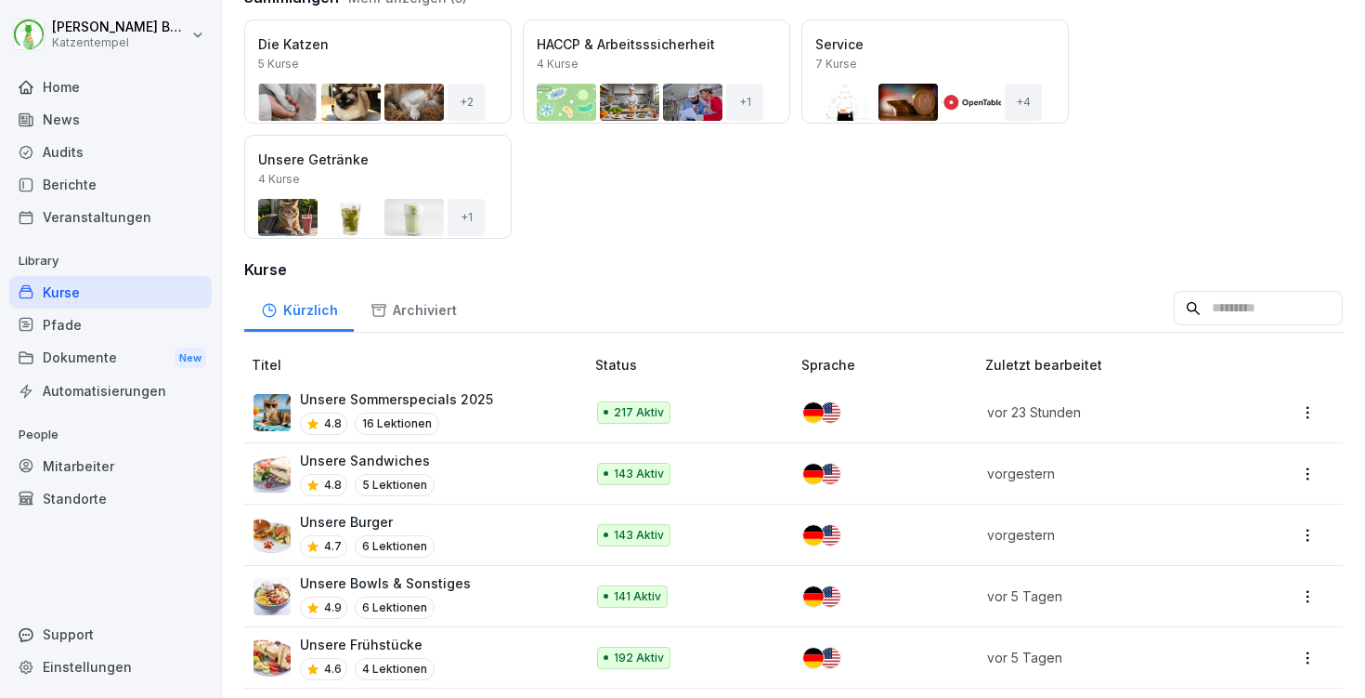
click at [1229, 307] on input at bounding box center [1258, 308] width 169 height 35
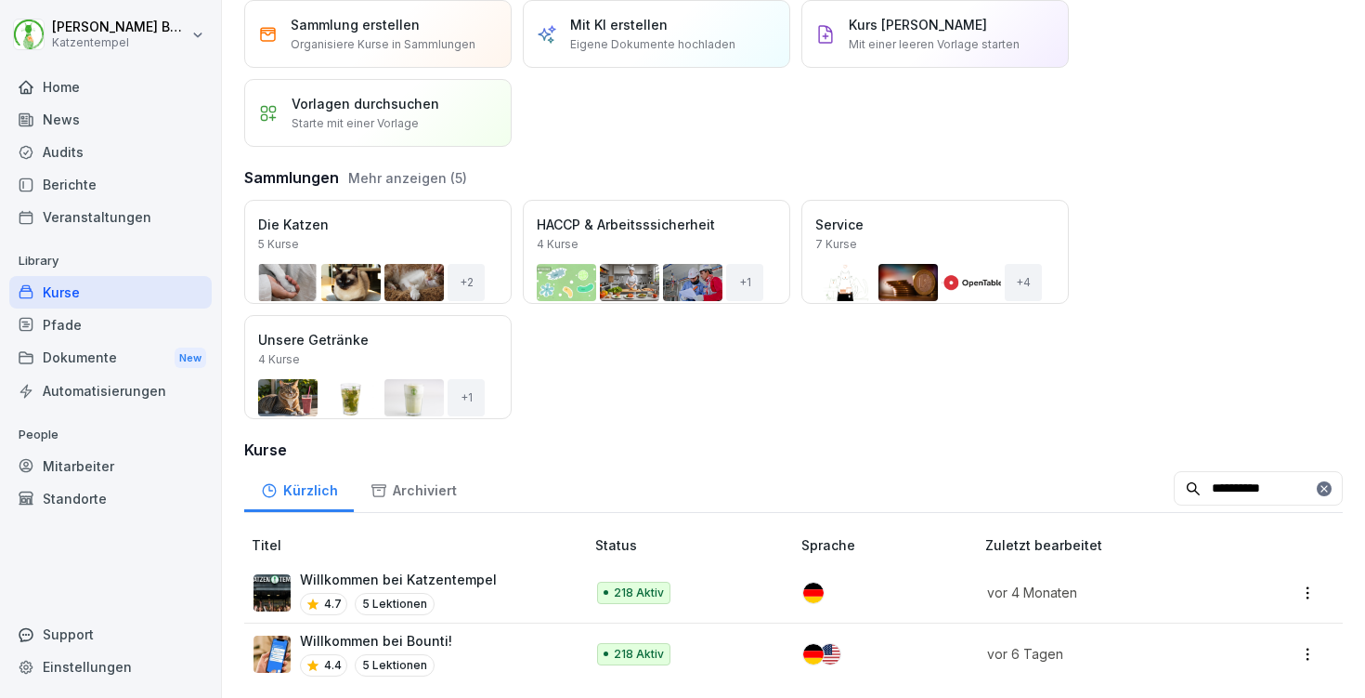
scroll to position [68, 0]
type input "**********"
click at [460, 646] on div "Willkommen bei Bounti! 4.4 5 Lektionen" at bounding box center [410, 655] width 312 height 46
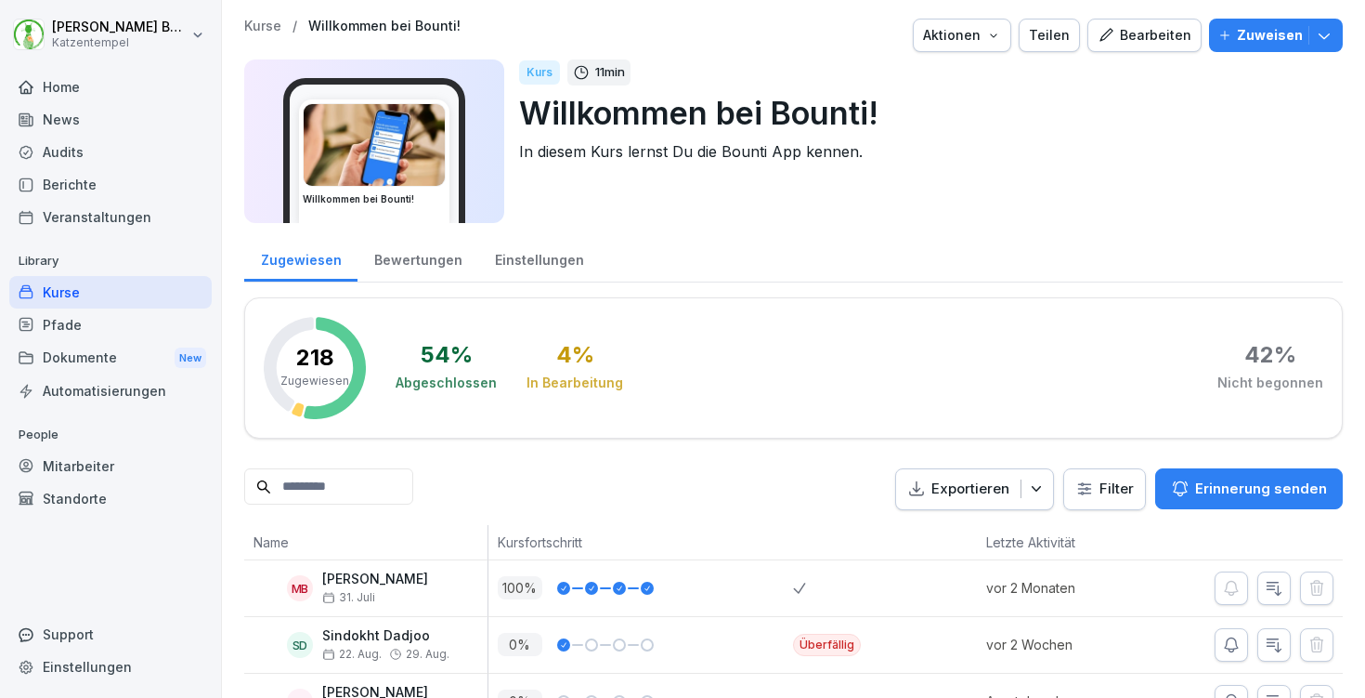
click at [258, 21] on p "Kurse" at bounding box center [262, 27] width 37 height 16
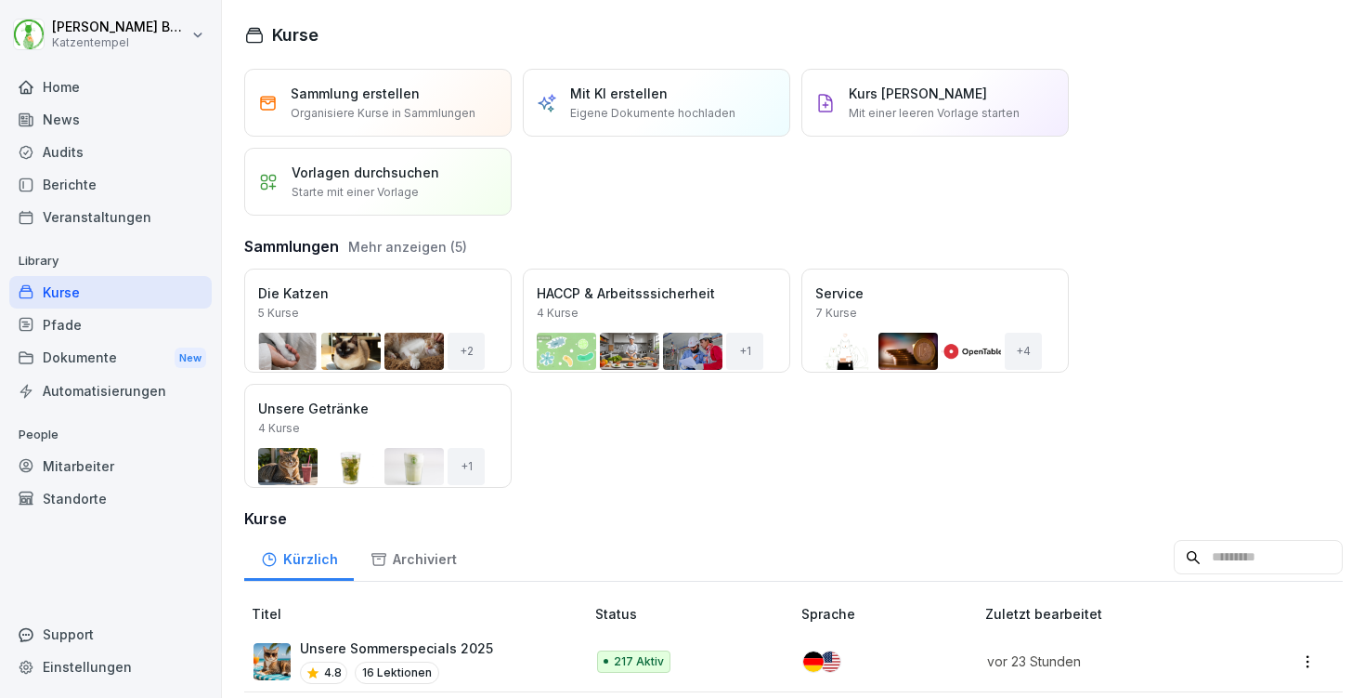
click at [84, 89] on div "Home" at bounding box center [110, 87] width 202 height 33
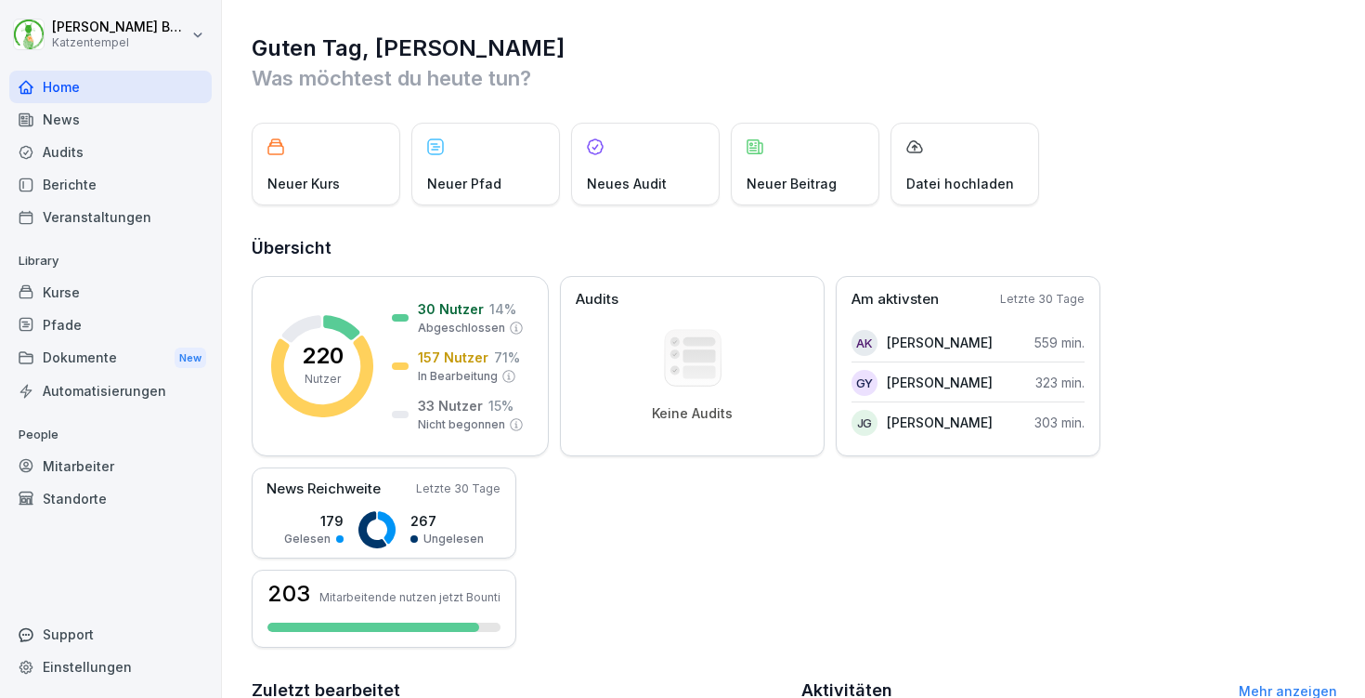
click at [44, 294] on div "Kurse" at bounding box center [110, 292] width 202 height 33
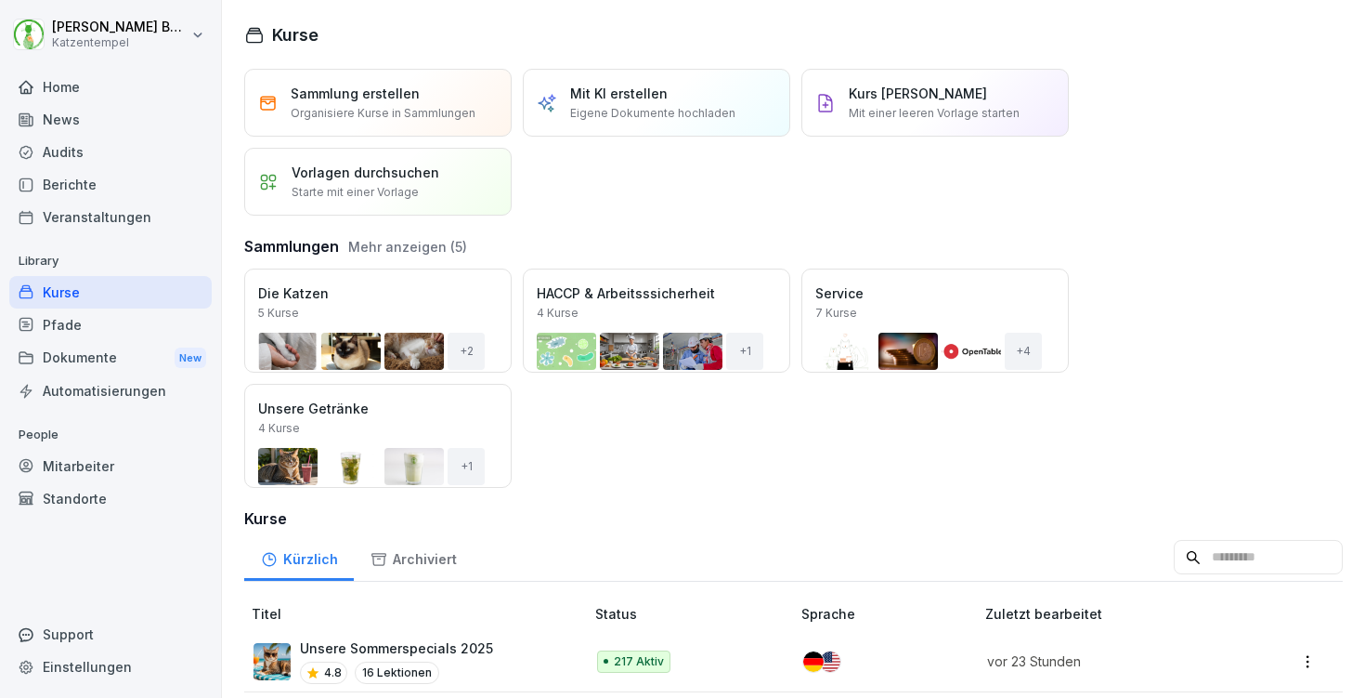
click at [0, 0] on div "Öffnen" at bounding box center [0, 0] width 0 height 0
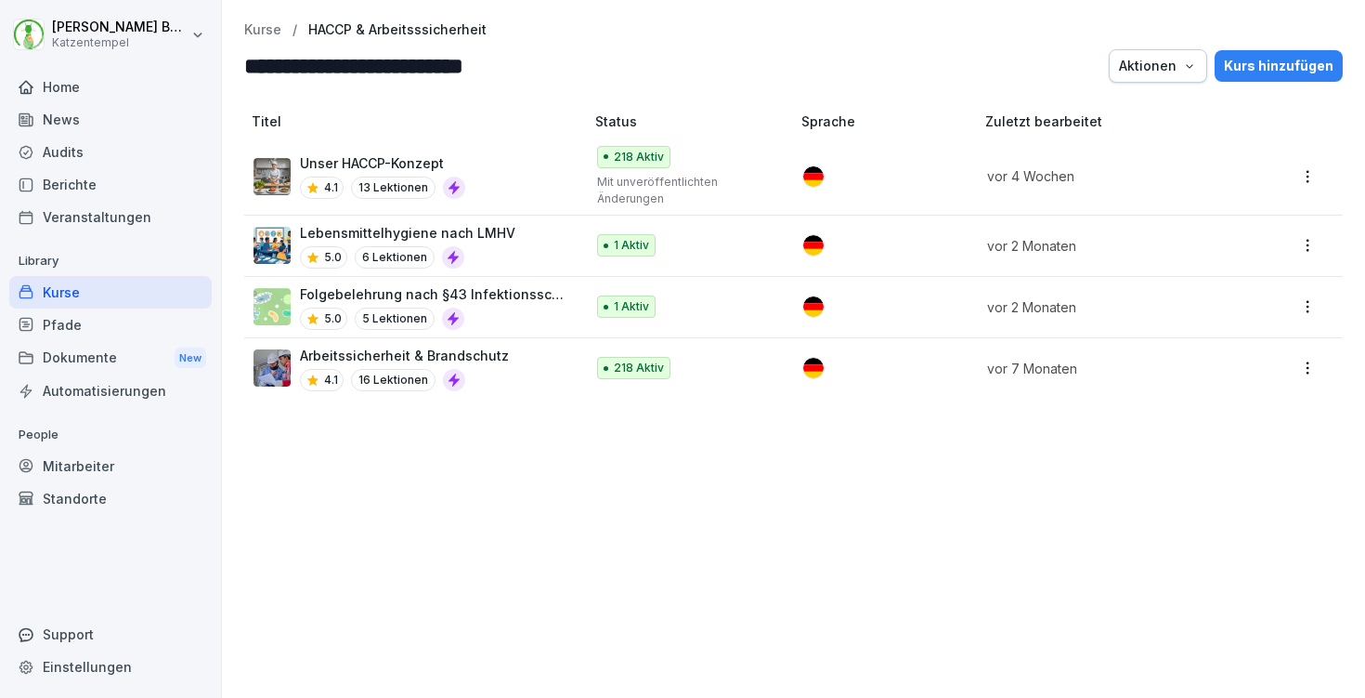
click at [750, 175] on p "Mit unveröffentlichten Änderungen" at bounding box center [685, 190] width 176 height 33
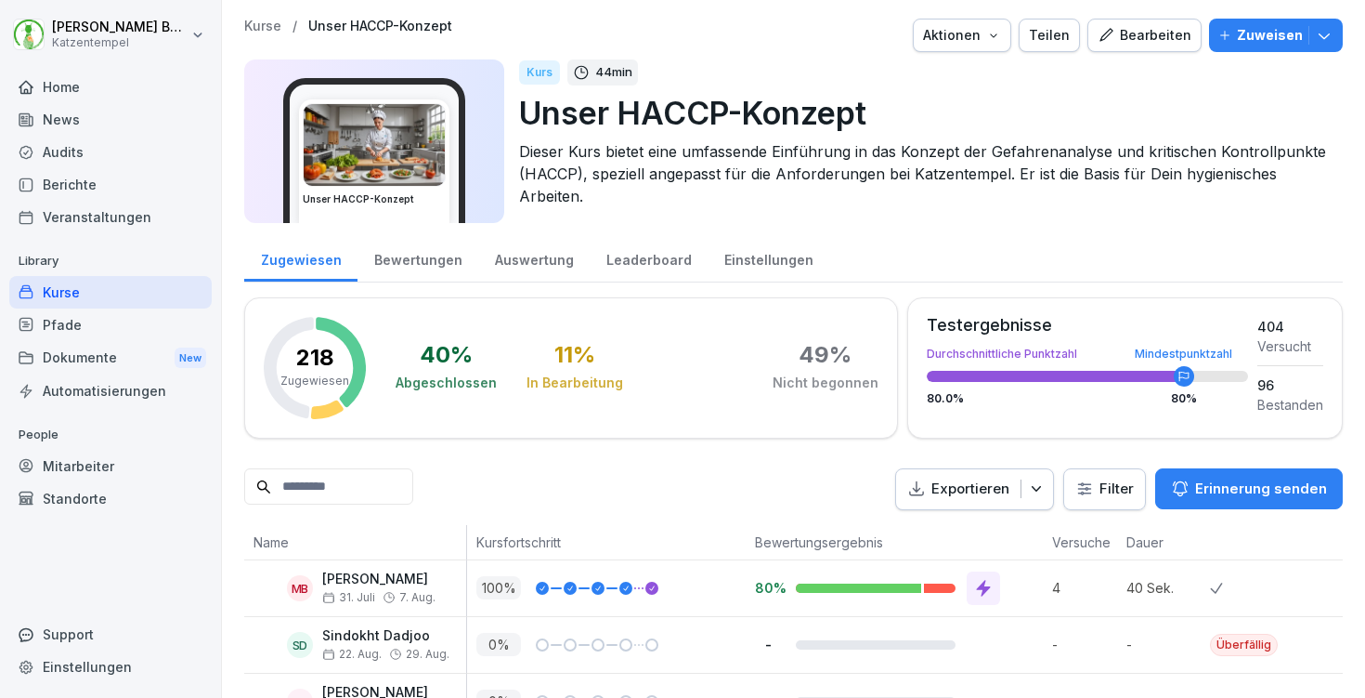
click at [59, 86] on div "Home" at bounding box center [110, 87] width 202 height 33
